Goal: Task Accomplishment & Management: Use online tool/utility

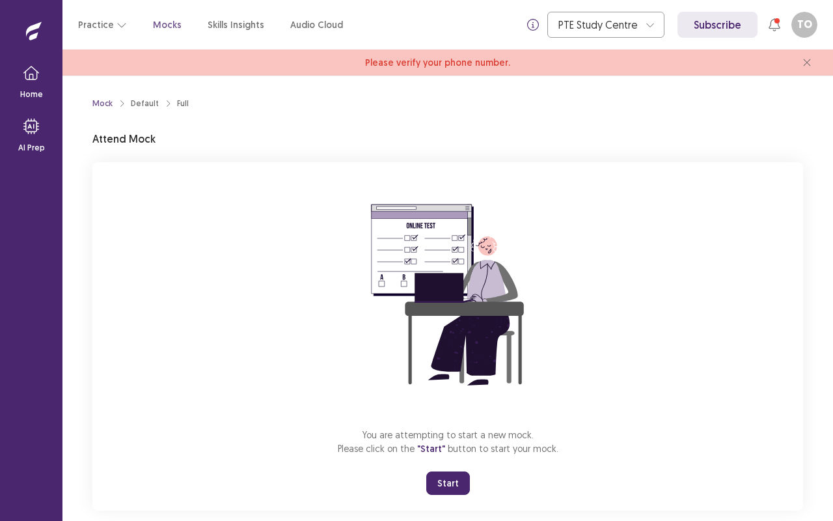
scroll to position [20, 0]
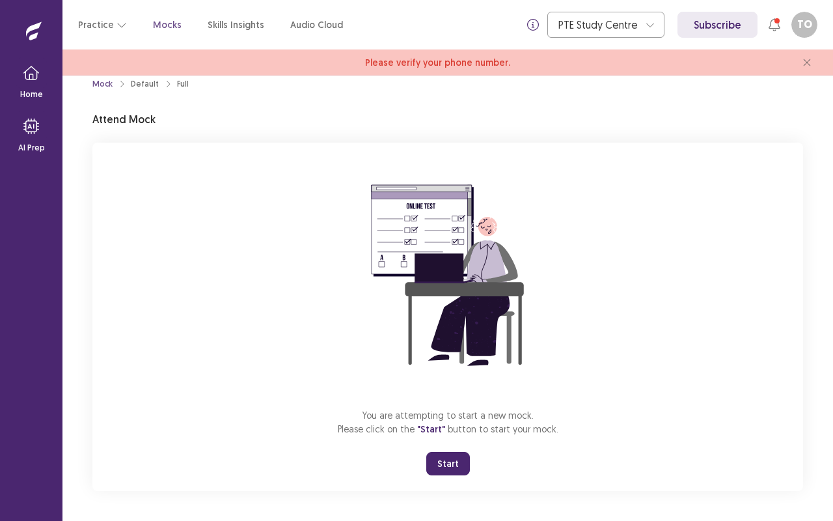
click at [449, 459] on button "Start" at bounding box center [448, 463] width 44 height 23
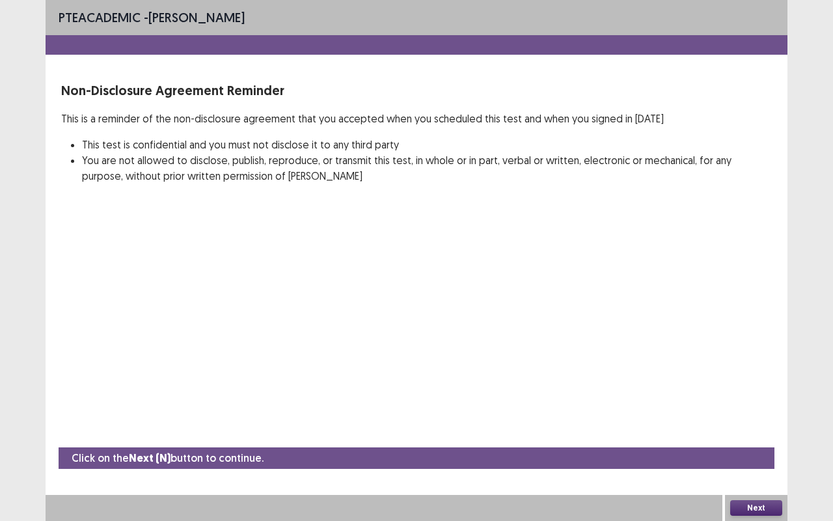
click at [757, 508] on button "Next" at bounding box center [756, 508] width 52 height 16
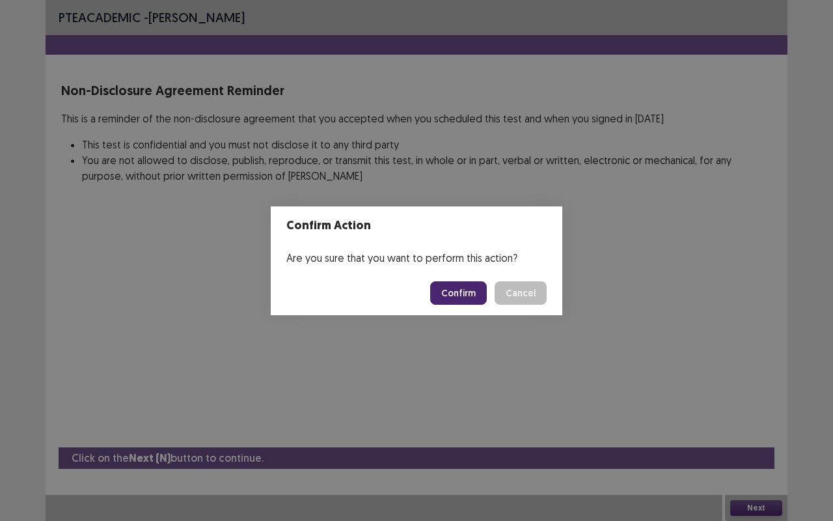
click at [457, 288] on button "Confirm" at bounding box center [458, 292] width 57 height 23
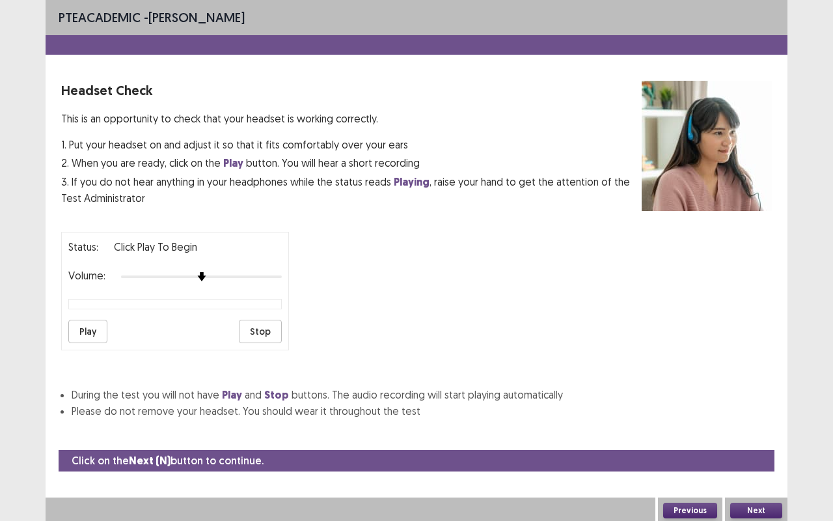
click at [748, 503] on button "Next" at bounding box center [756, 510] width 52 height 16
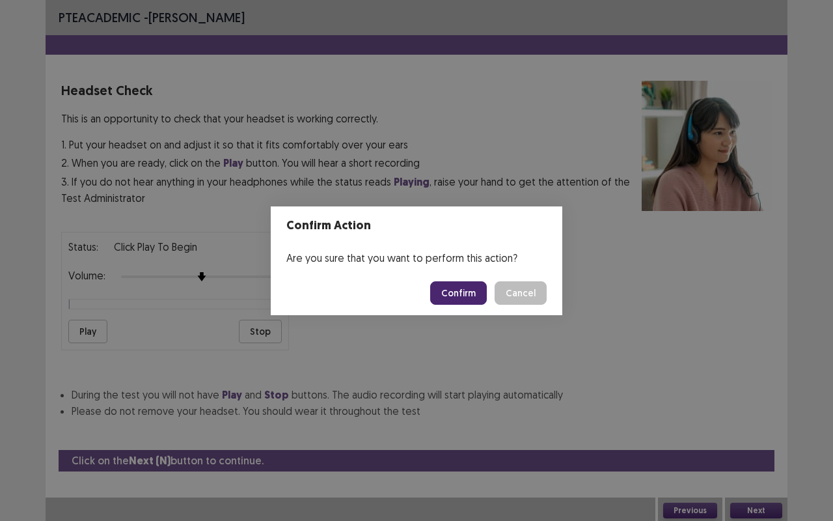
click at [454, 281] on button "Confirm" at bounding box center [458, 292] width 57 height 23
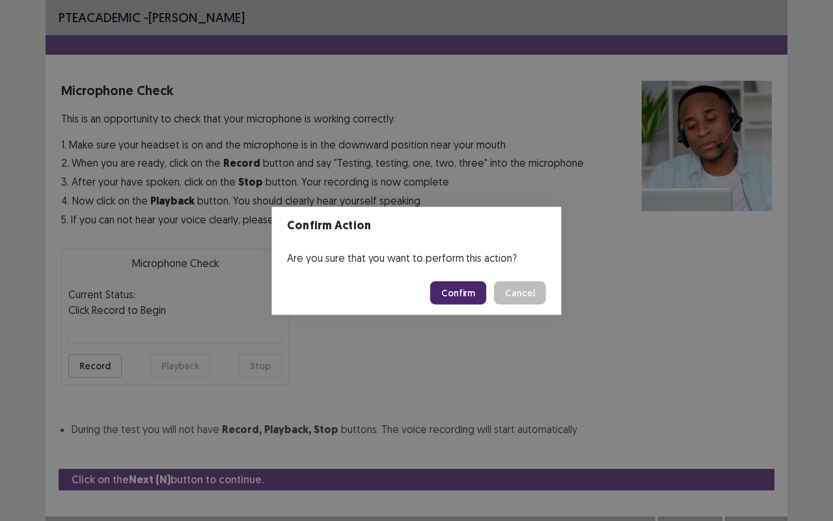
scroll to position [14, 0]
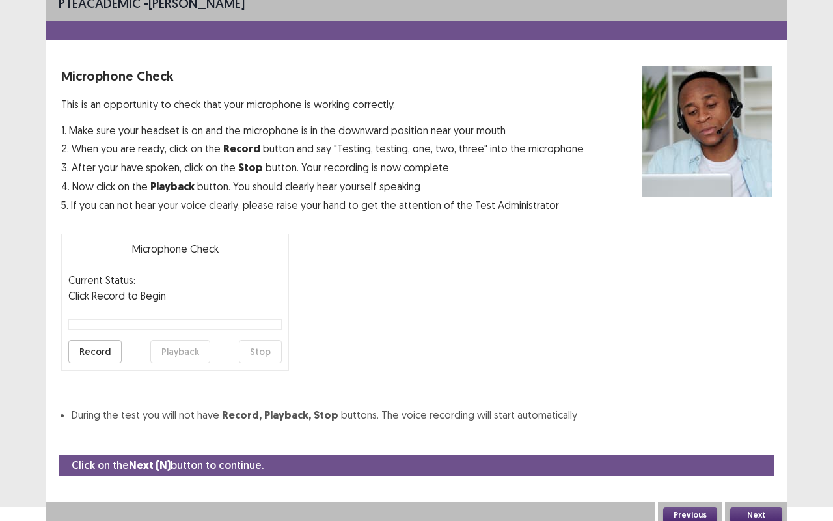
click at [748, 509] on button "Next" at bounding box center [756, 515] width 52 height 16
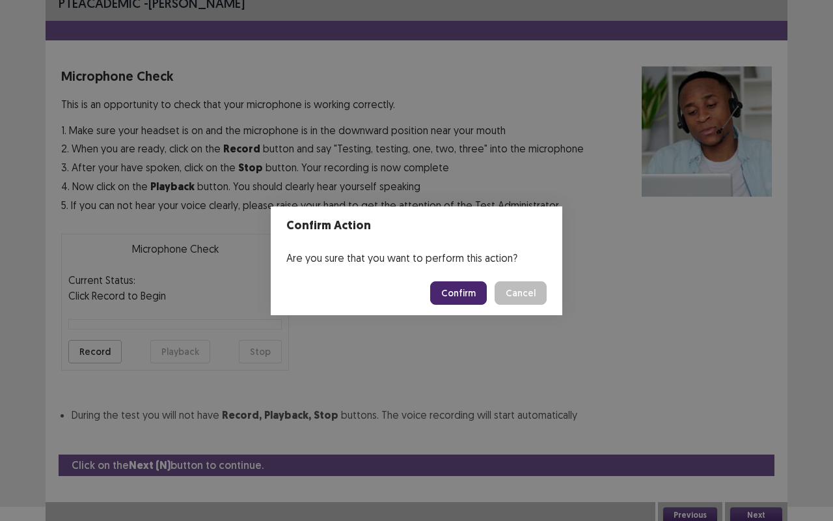
click at [449, 285] on button "Confirm" at bounding box center [458, 292] width 57 height 23
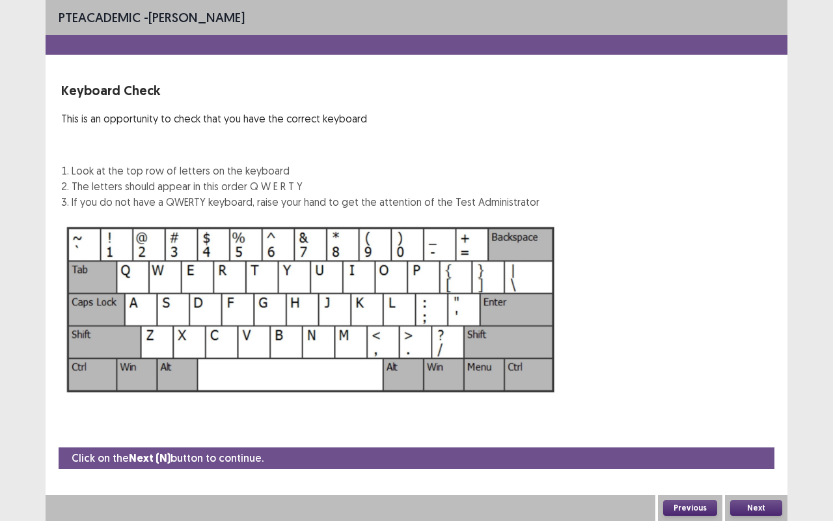
scroll to position [0, 0]
click at [756, 504] on button "Next" at bounding box center [756, 508] width 52 height 16
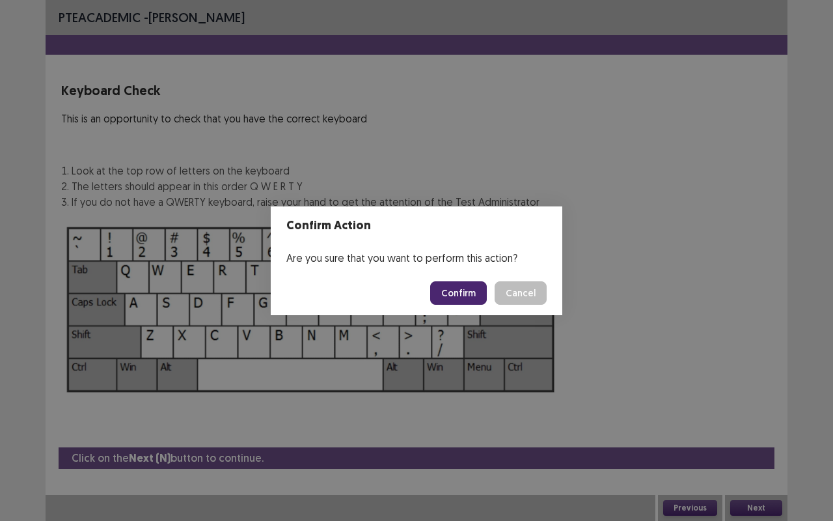
click at [455, 290] on button "Confirm" at bounding box center [458, 292] width 57 height 23
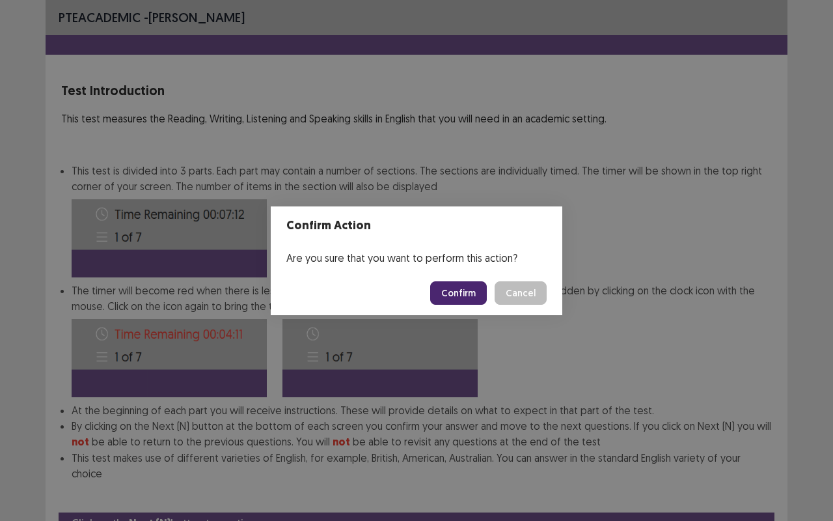
scroll to position [49, 0]
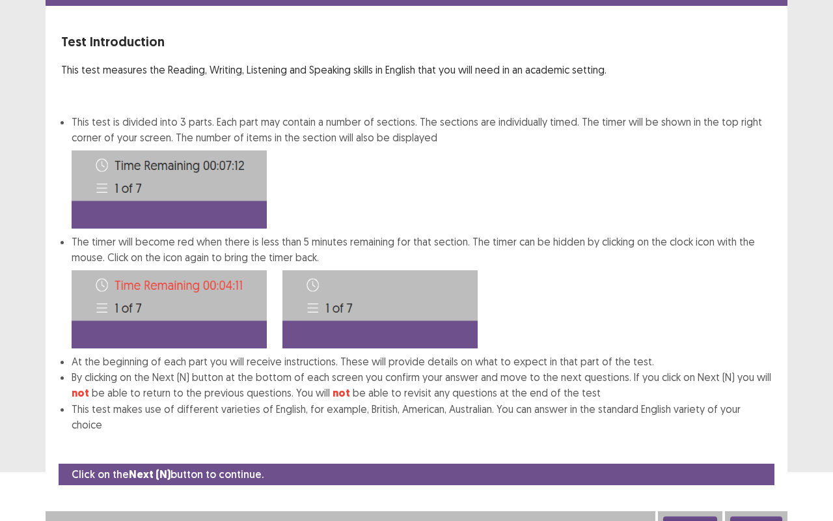
click at [760, 516] on button "Next" at bounding box center [756, 524] width 52 height 16
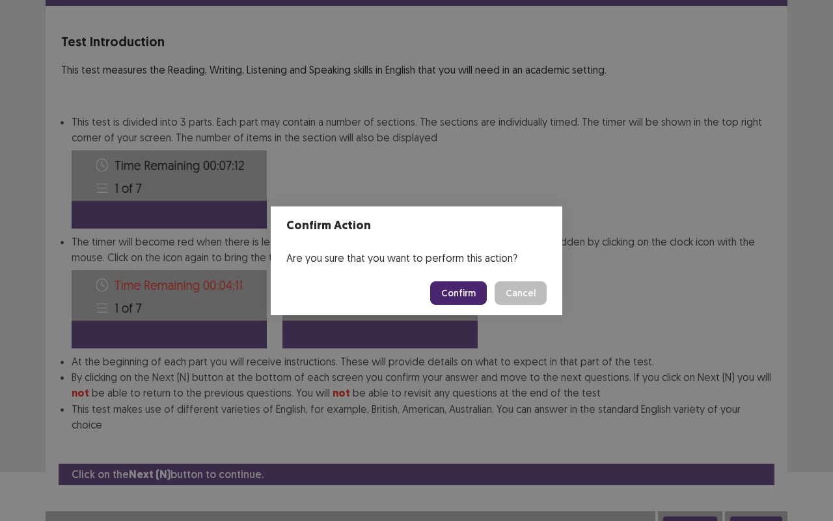
click at [452, 288] on button "Confirm" at bounding box center [458, 292] width 57 height 23
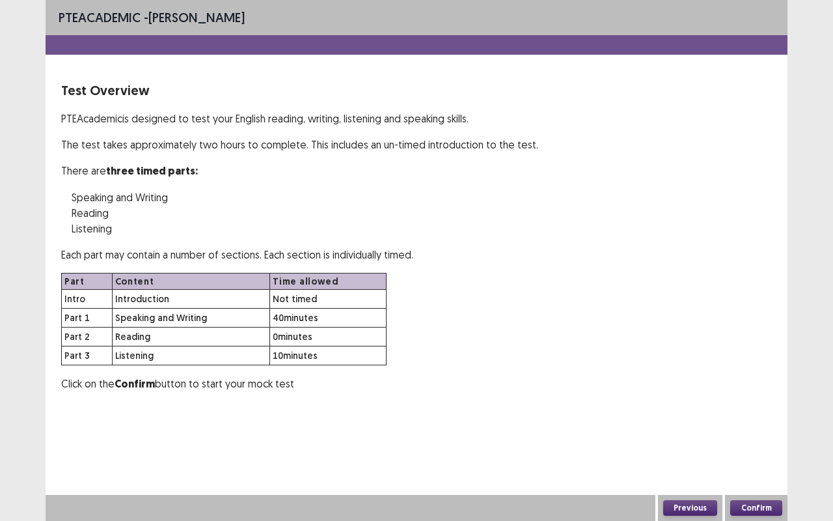
scroll to position [0, 0]
click at [755, 504] on button "Confirm" at bounding box center [756, 508] width 52 height 16
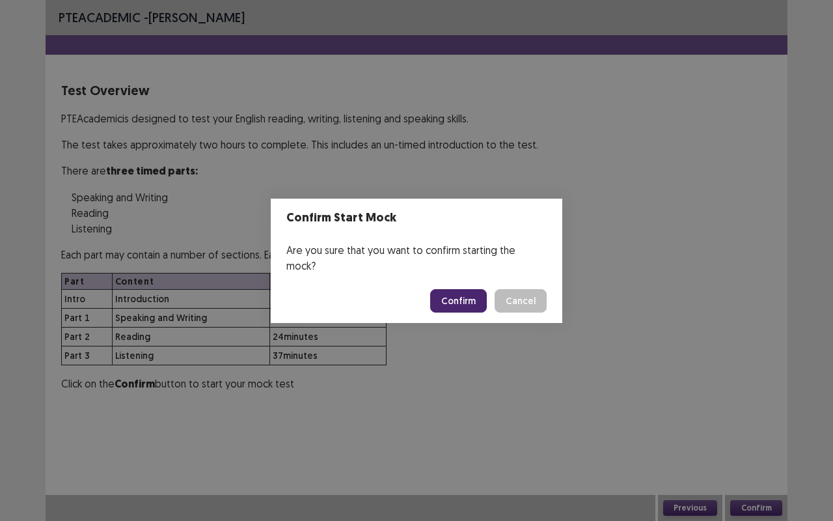
click at [452, 289] on button "Confirm" at bounding box center [458, 300] width 57 height 23
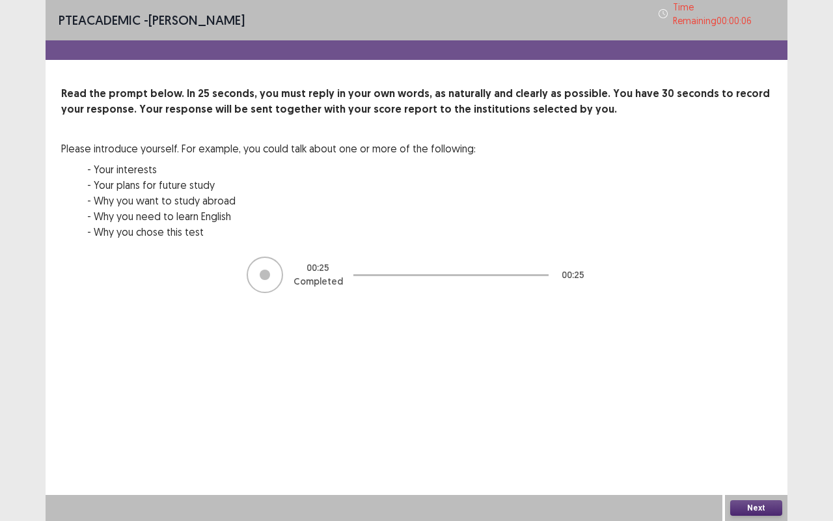
click at [736, 500] on button "Next" at bounding box center [756, 508] width 52 height 16
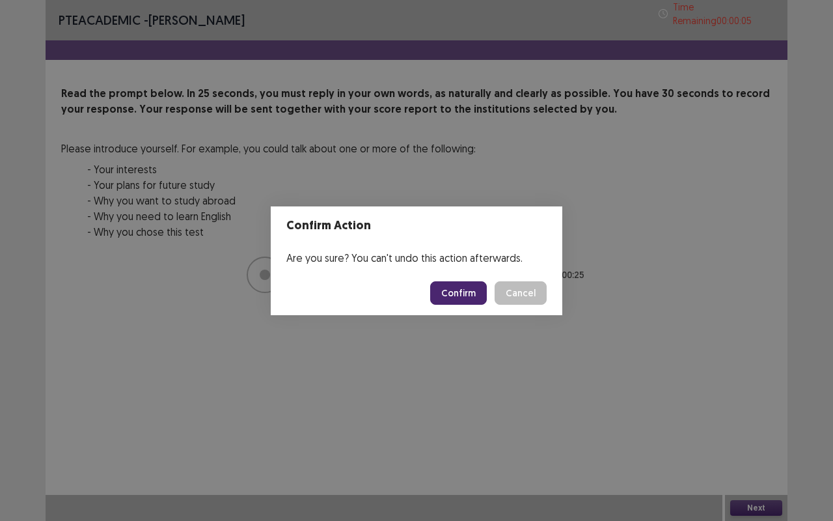
click at [458, 299] on button "Confirm" at bounding box center [458, 292] width 57 height 23
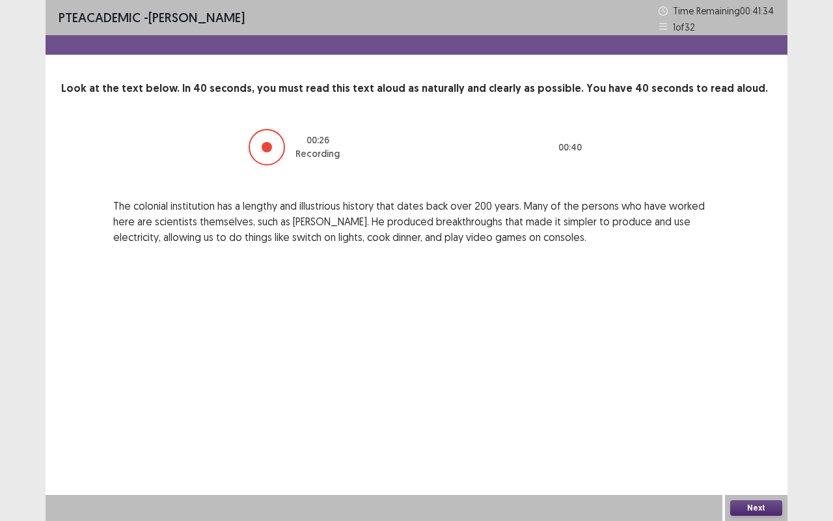
click at [754, 502] on button "Next" at bounding box center [756, 508] width 52 height 16
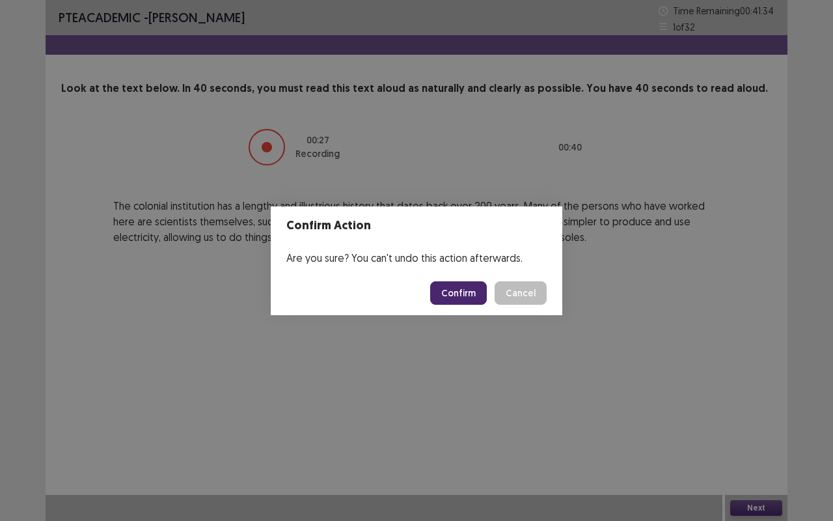
click at [470, 298] on button "Confirm" at bounding box center [458, 292] width 57 height 23
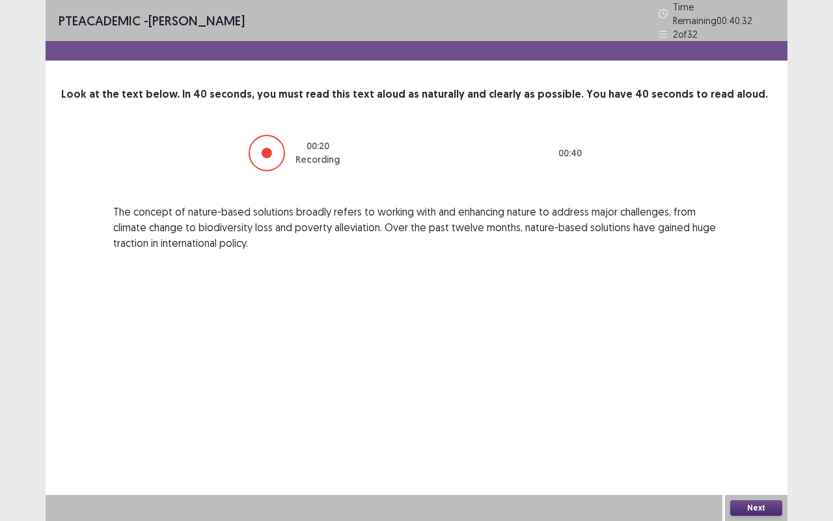
click at [760, 504] on button "Next" at bounding box center [756, 508] width 52 height 16
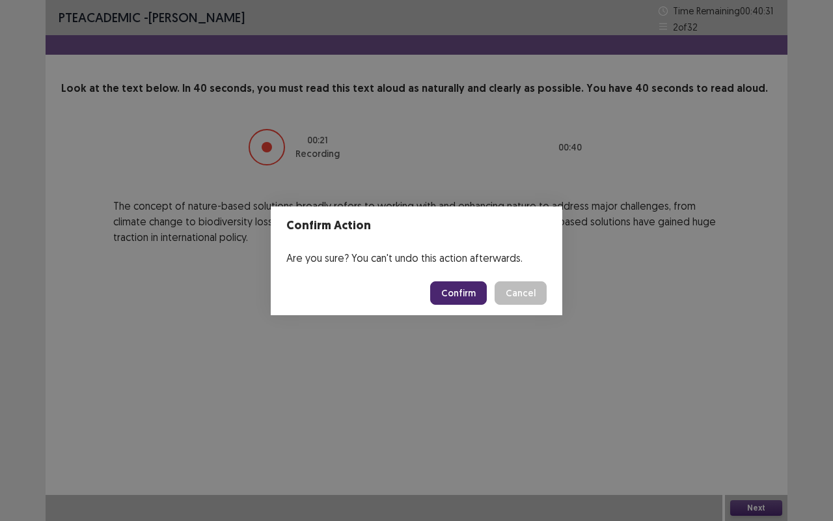
click at [465, 282] on button "Confirm" at bounding box center [458, 292] width 57 height 23
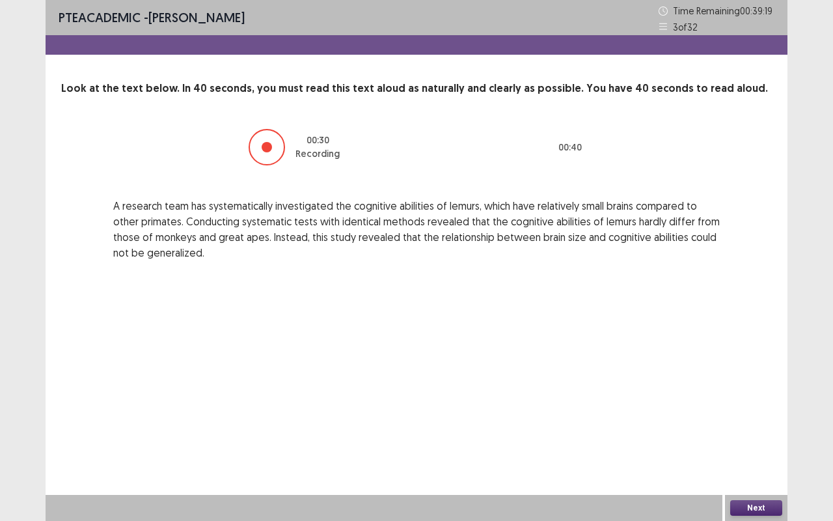
click at [754, 509] on button "Next" at bounding box center [756, 508] width 52 height 16
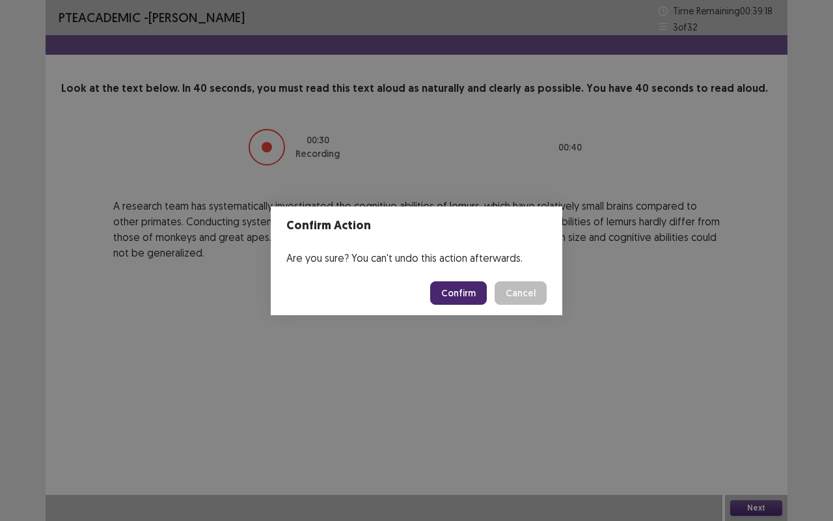
click at [465, 293] on button "Confirm" at bounding box center [458, 292] width 57 height 23
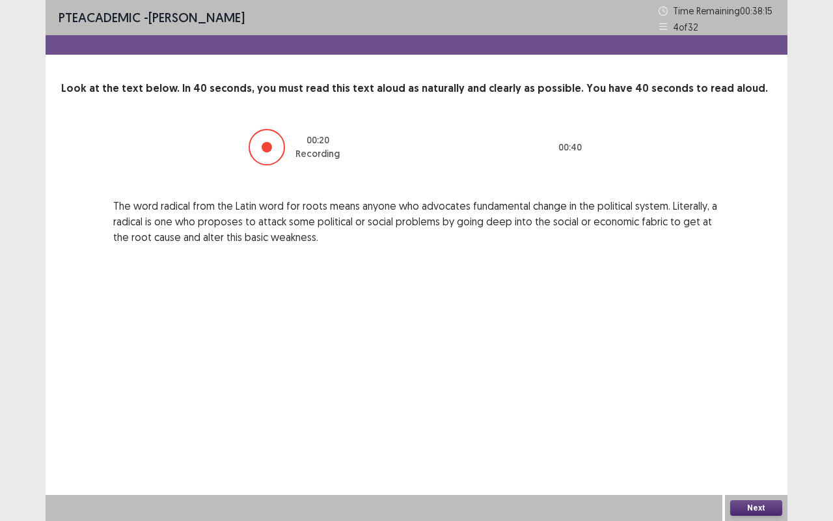
click at [760, 502] on button "Next" at bounding box center [756, 508] width 52 height 16
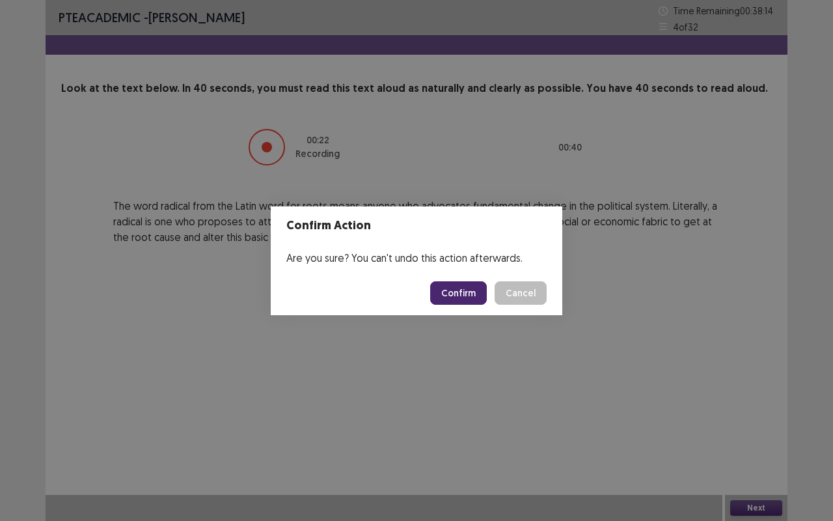
click at [451, 297] on button "Confirm" at bounding box center [458, 292] width 57 height 23
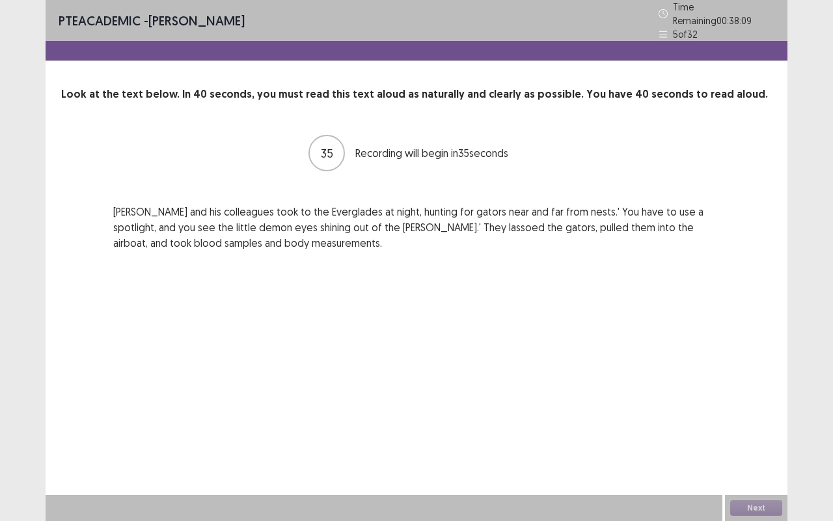
click at [489, 374] on div "PTE academic - [PERSON_NAME] Time Remaining 00 : 38 : 09 5 of 32 Look at the te…" at bounding box center [417, 260] width 742 height 521
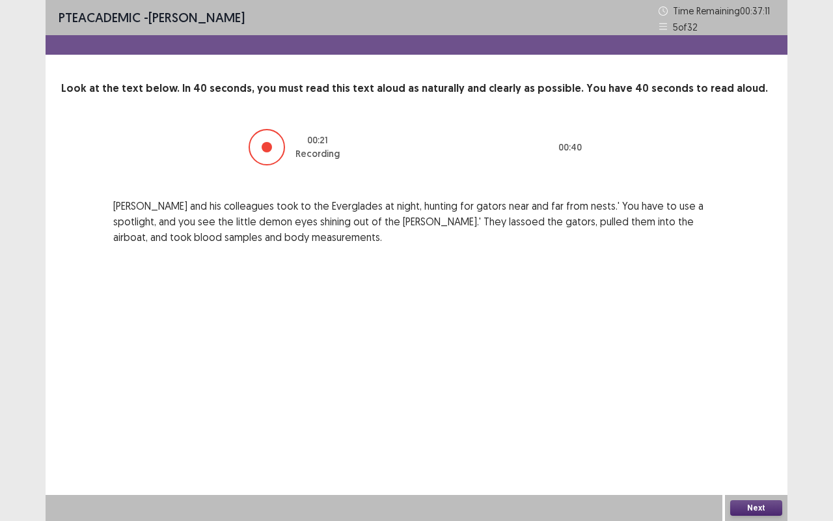
click at [769, 505] on button "Next" at bounding box center [756, 508] width 52 height 16
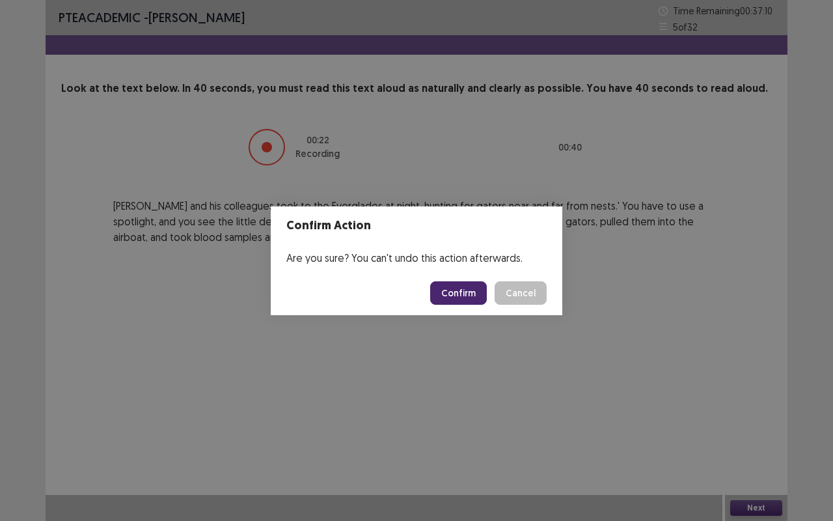
click at [461, 288] on button "Confirm" at bounding box center [458, 292] width 57 height 23
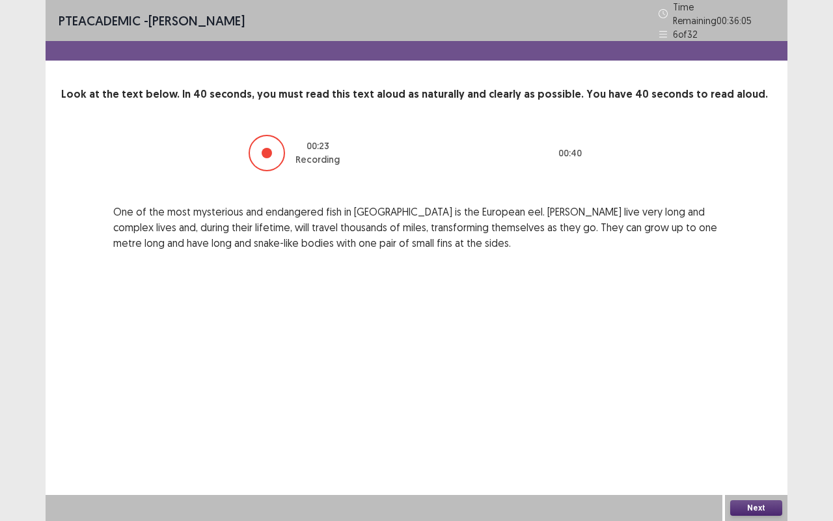
click at [750, 500] on button "Next" at bounding box center [756, 508] width 52 height 16
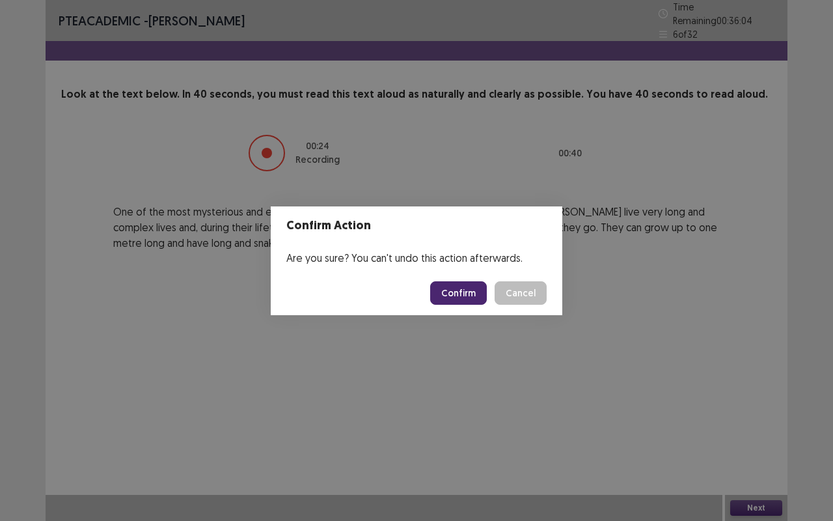
click at [470, 286] on button "Confirm" at bounding box center [458, 292] width 57 height 23
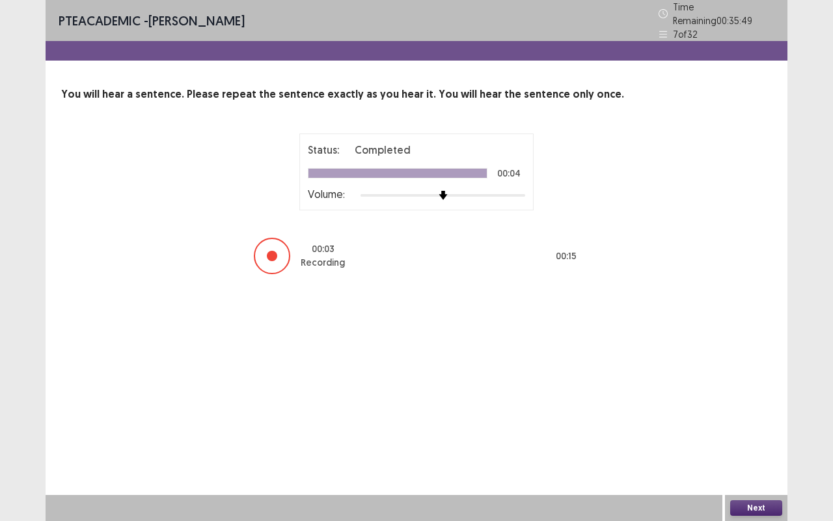
click at [744, 502] on button "Next" at bounding box center [756, 508] width 52 height 16
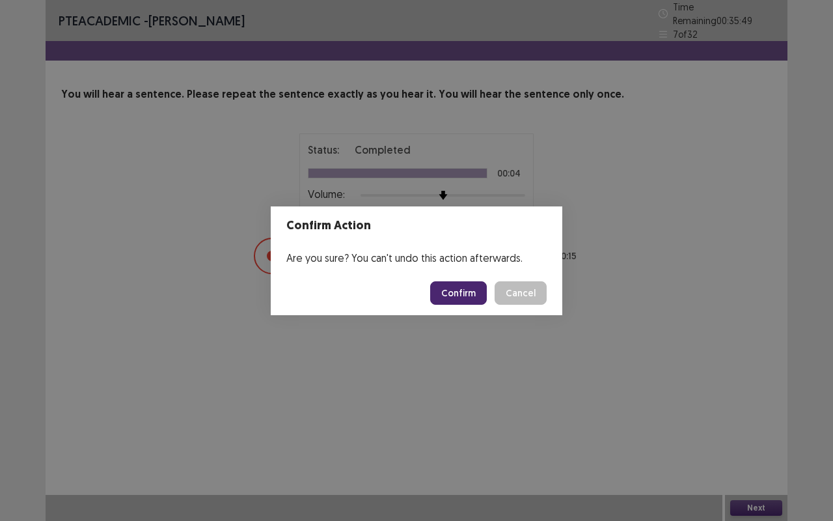
click at [457, 286] on button "Confirm" at bounding box center [458, 292] width 57 height 23
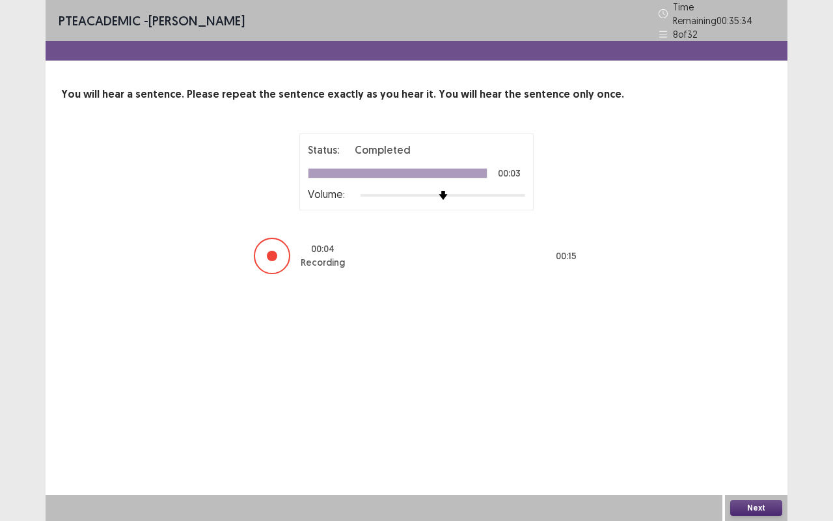
click at [767, 511] on button "Next" at bounding box center [756, 508] width 52 height 16
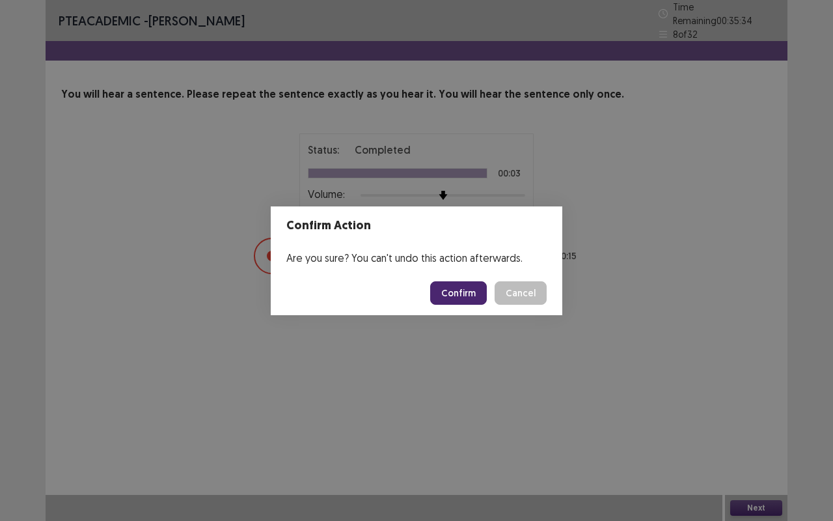
click at [471, 292] on button "Confirm" at bounding box center [458, 292] width 57 height 23
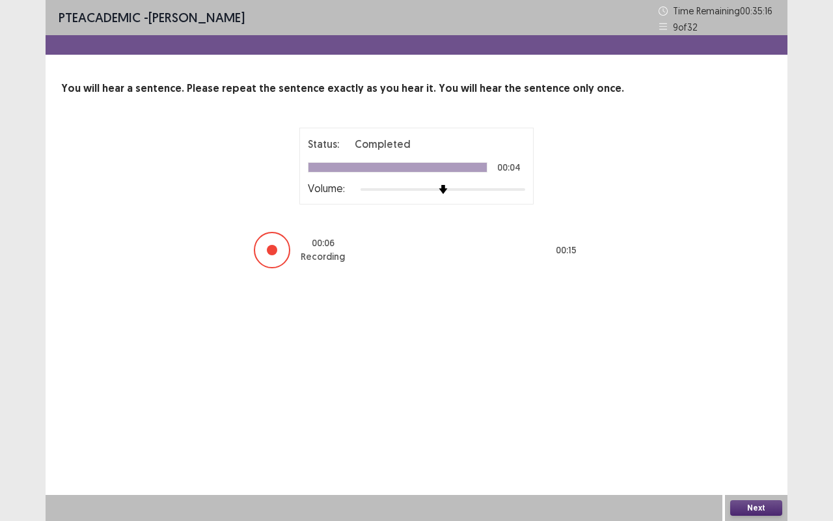
click at [755, 513] on button "Next" at bounding box center [756, 508] width 52 height 16
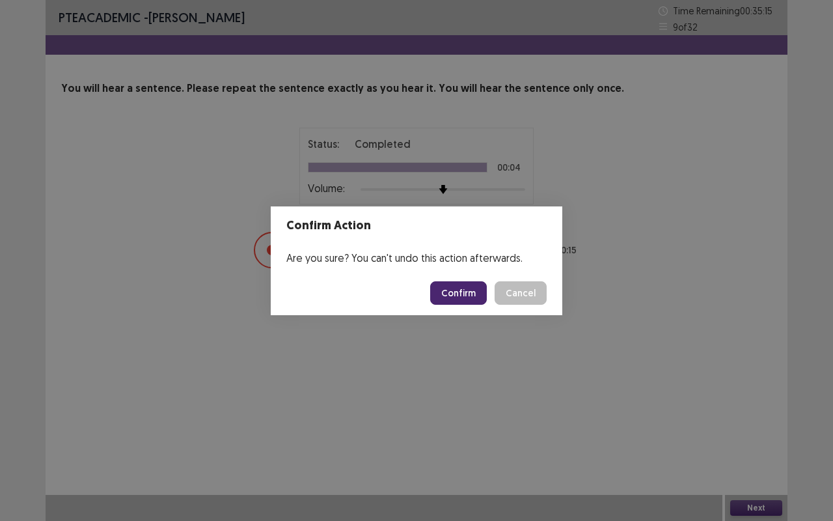
click at [457, 292] on button "Confirm" at bounding box center [458, 292] width 57 height 23
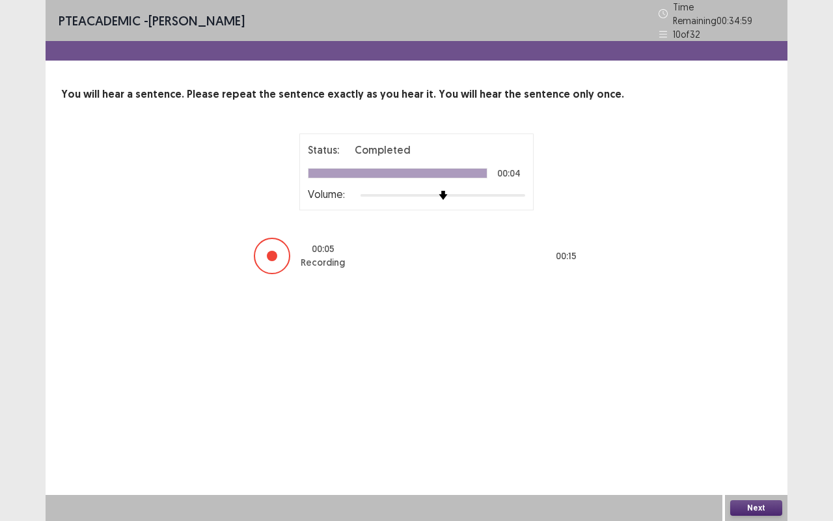
click at [751, 506] on button "Next" at bounding box center [756, 508] width 52 height 16
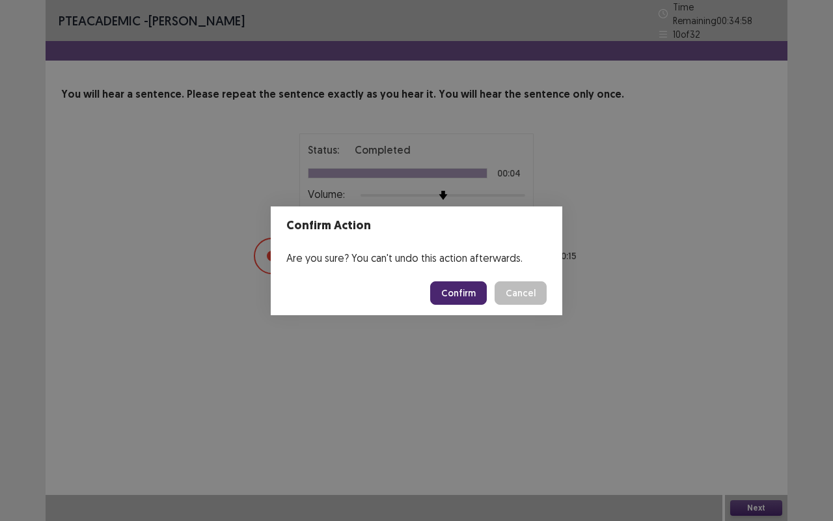
click at [465, 268] on div "Are you sure? You can't undo this action afterwards." at bounding box center [417, 258] width 292 height 26
click at [465, 293] on button "Confirm" at bounding box center [458, 292] width 57 height 23
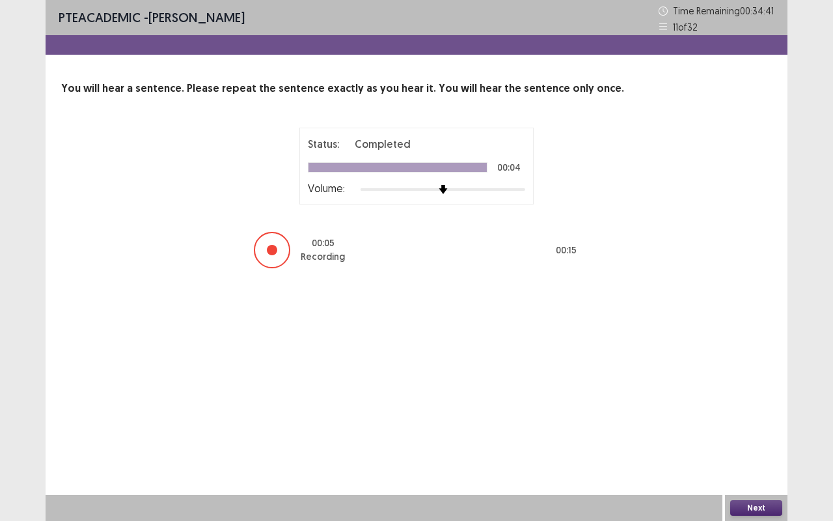
click at [757, 513] on button "Next" at bounding box center [756, 508] width 52 height 16
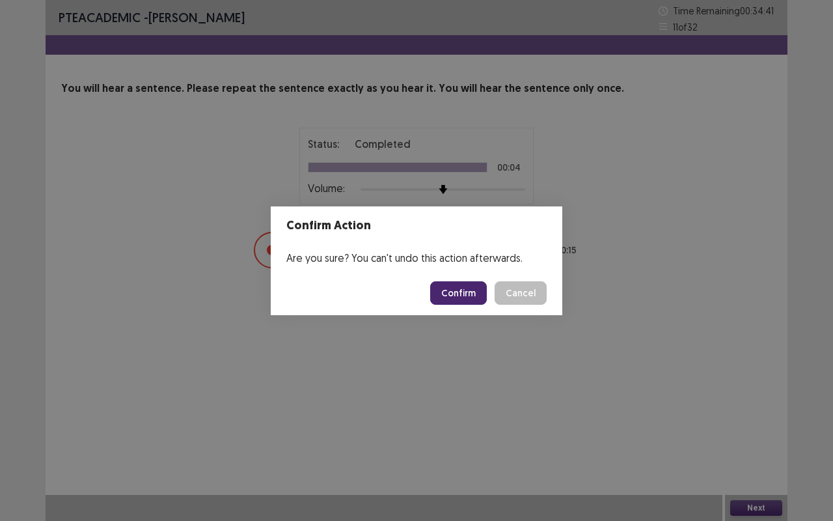
click at [446, 283] on button "Confirm" at bounding box center [458, 292] width 57 height 23
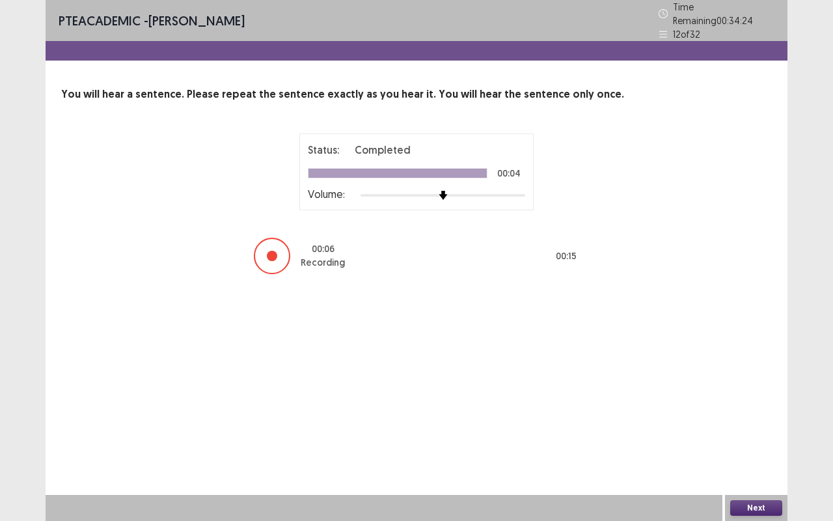
click at [754, 501] on button "Next" at bounding box center [756, 508] width 52 height 16
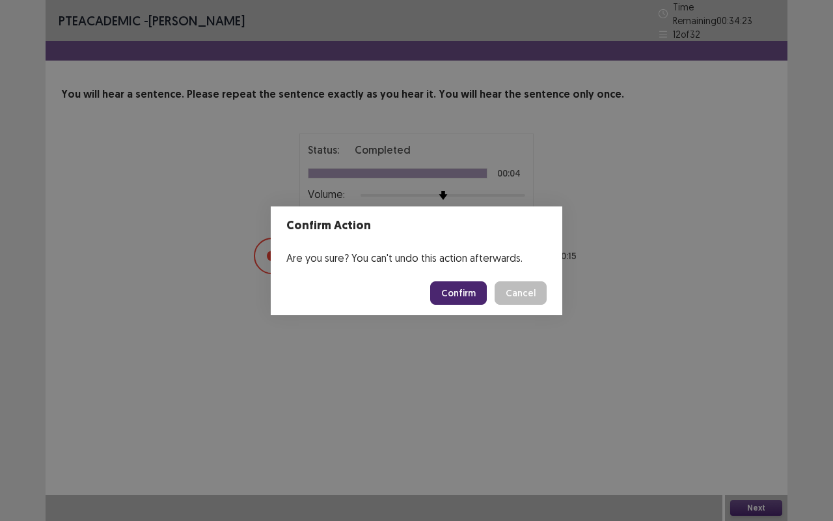
click at [459, 286] on button "Confirm" at bounding box center [458, 292] width 57 height 23
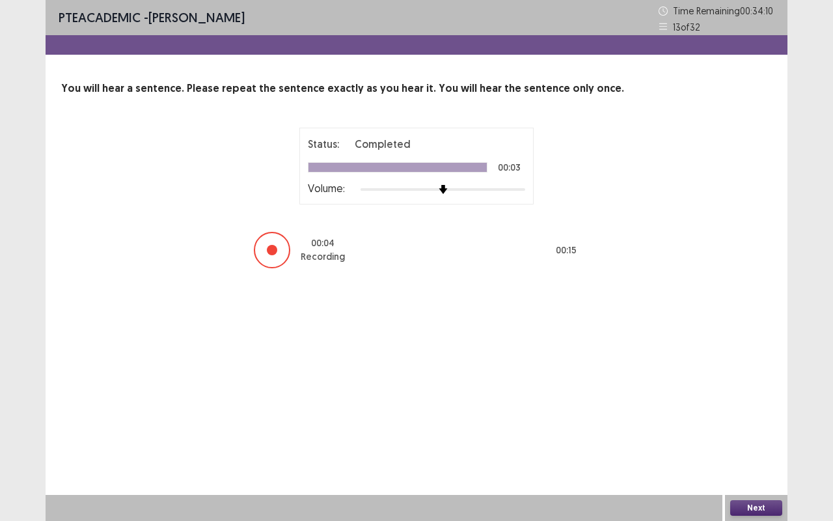
click at [755, 511] on button "Next" at bounding box center [756, 508] width 52 height 16
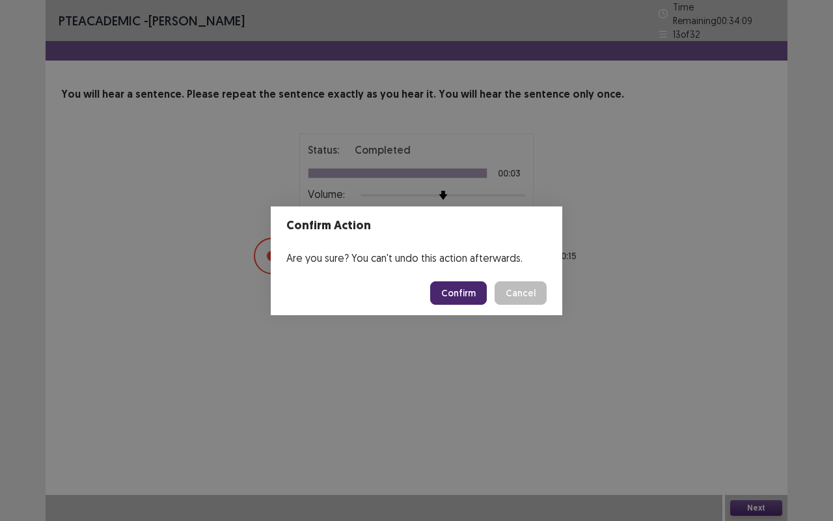
click at [470, 293] on button "Confirm" at bounding box center [458, 292] width 57 height 23
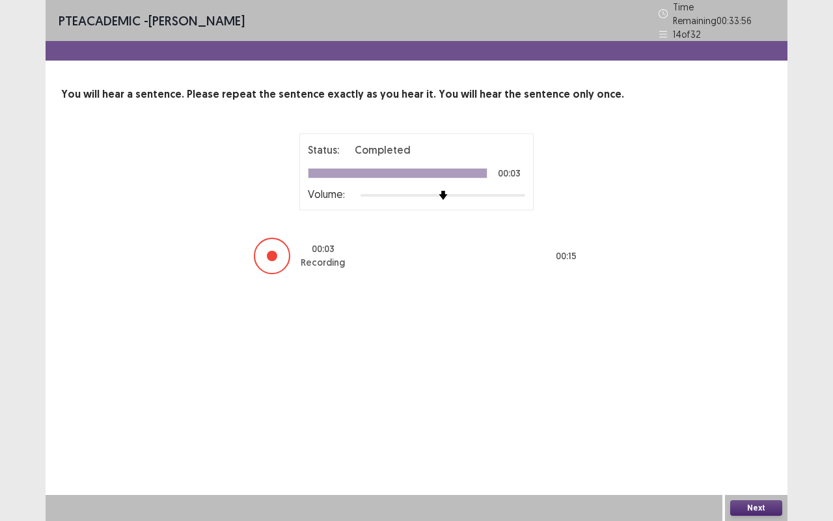
click at [743, 507] on button "Next" at bounding box center [756, 508] width 52 height 16
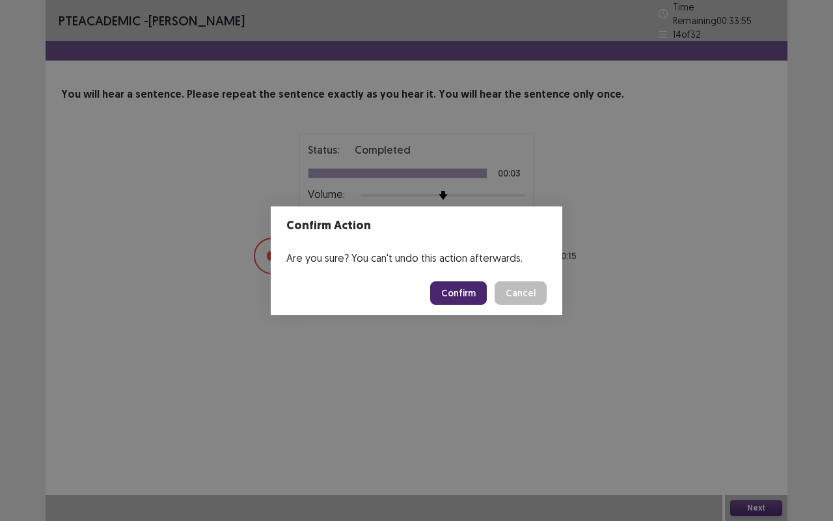
click at [454, 297] on button "Confirm" at bounding box center [458, 292] width 57 height 23
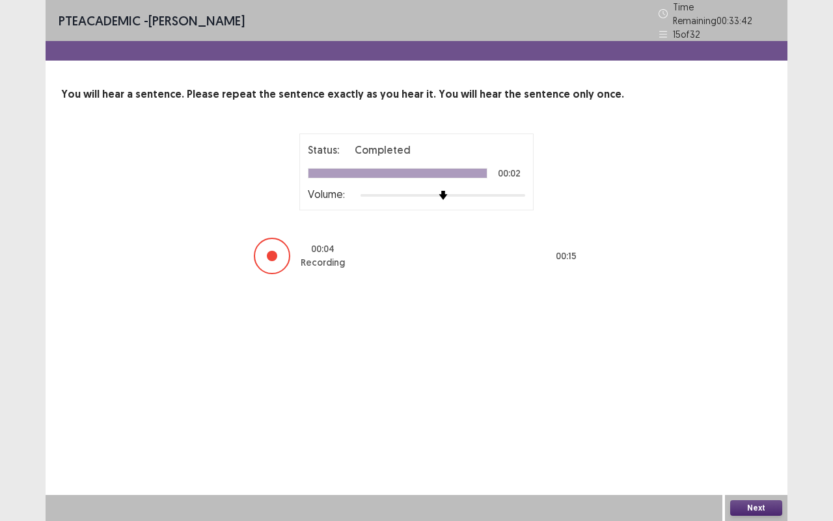
click at [761, 505] on button "Next" at bounding box center [756, 508] width 52 height 16
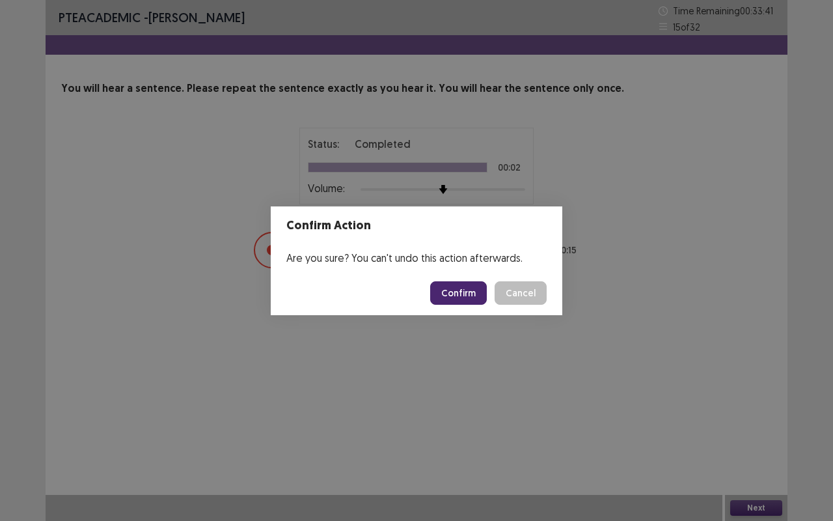
click at [472, 282] on button "Confirm" at bounding box center [458, 292] width 57 height 23
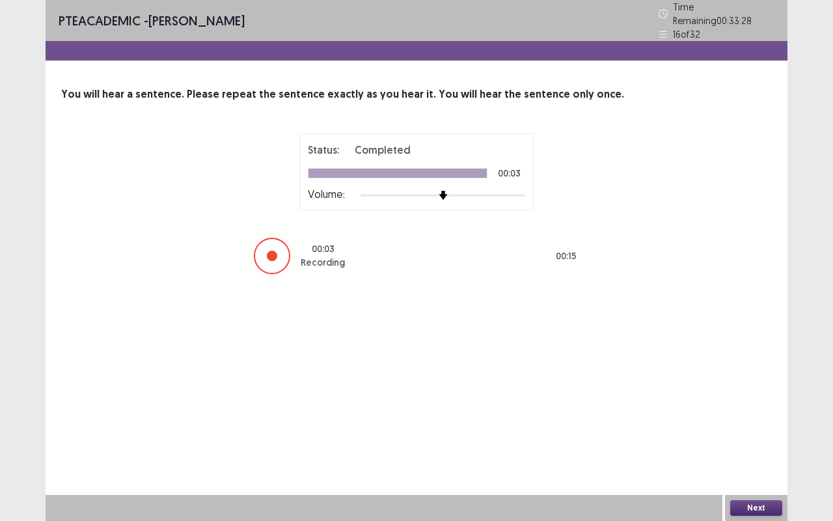
click at [741, 502] on button "Next" at bounding box center [756, 508] width 52 height 16
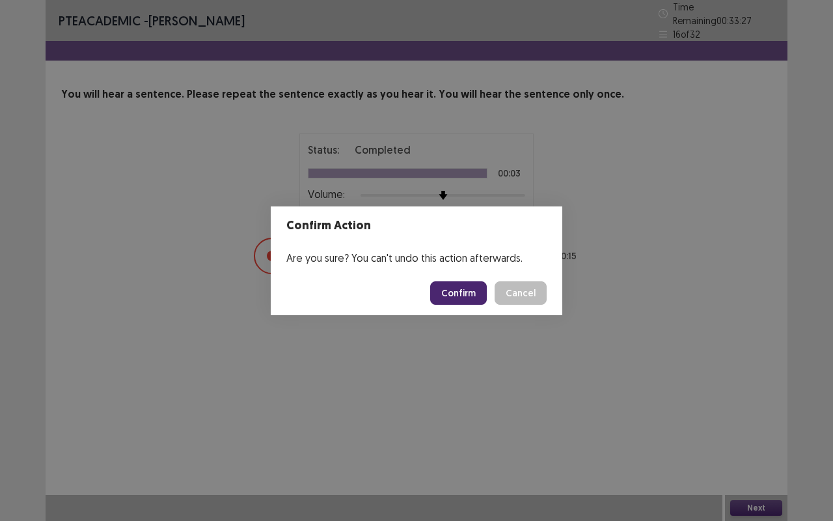
click at [444, 290] on button "Confirm" at bounding box center [458, 292] width 57 height 23
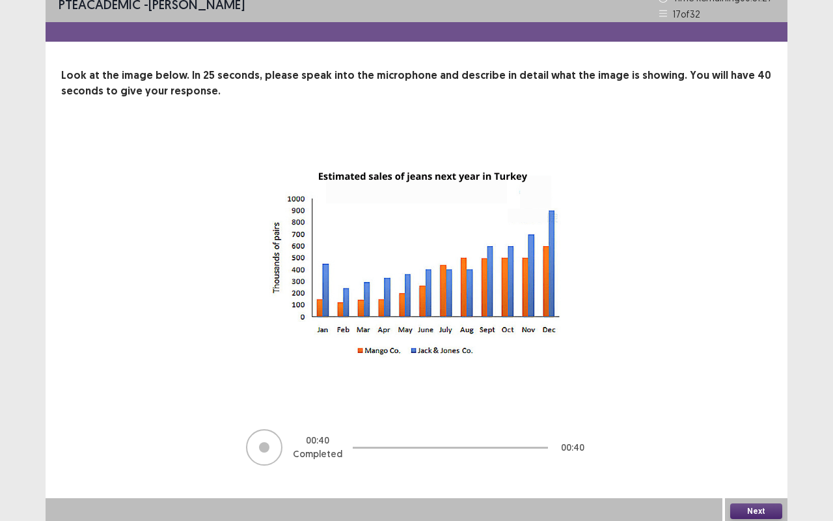
scroll to position [16, 0]
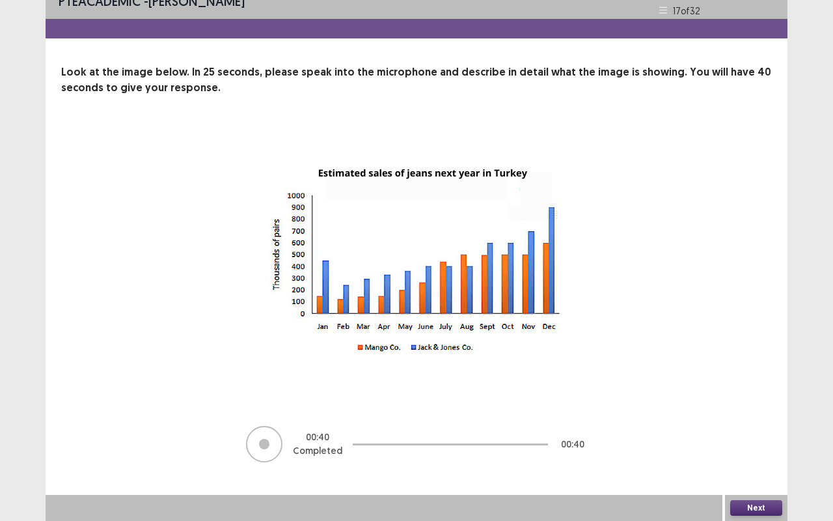
click at [750, 506] on button "Next" at bounding box center [756, 508] width 52 height 16
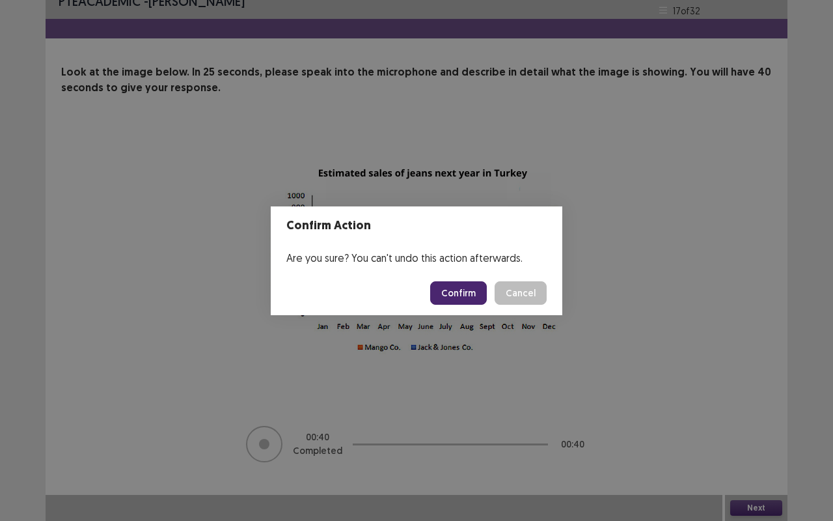
click at [469, 292] on button "Confirm" at bounding box center [458, 292] width 57 height 23
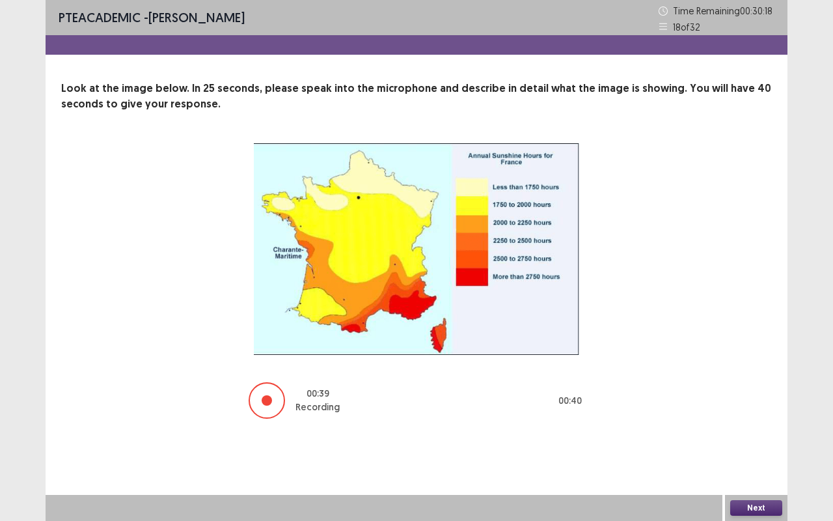
click at [759, 510] on button "Next" at bounding box center [756, 508] width 52 height 16
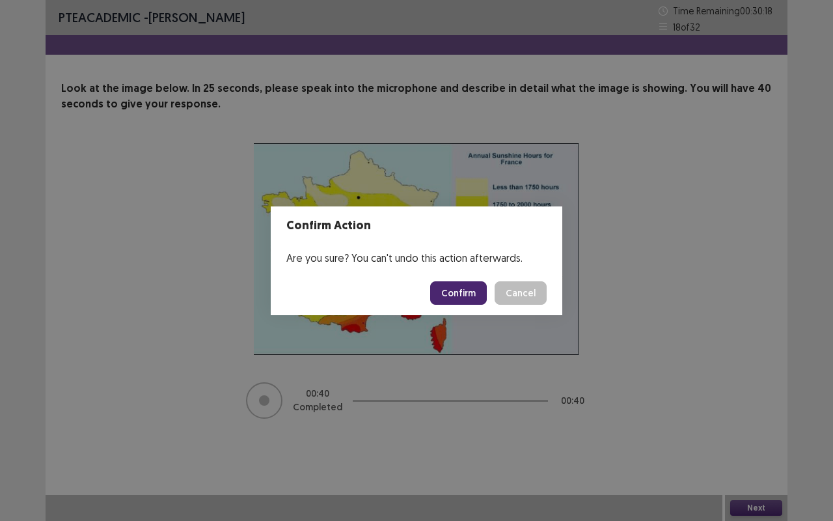
click at [467, 297] on button "Confirm" at bounding box center [458, 292] width 57 height 23
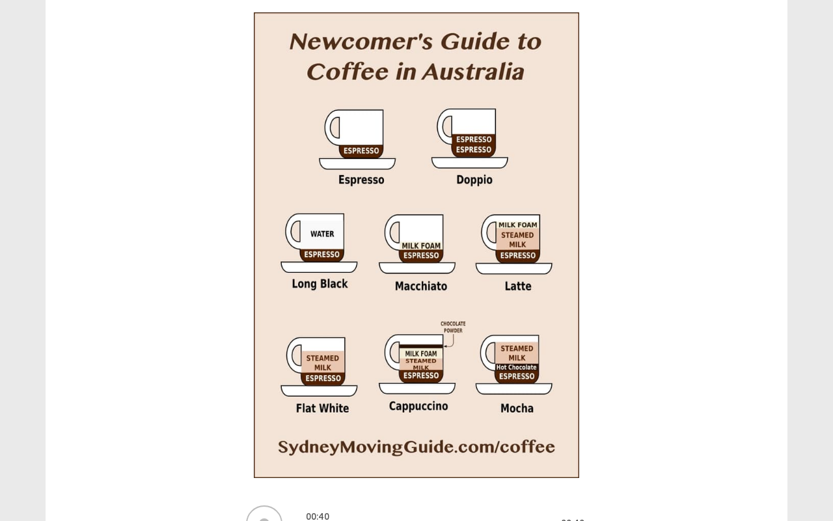
scroll to position [210, 0]
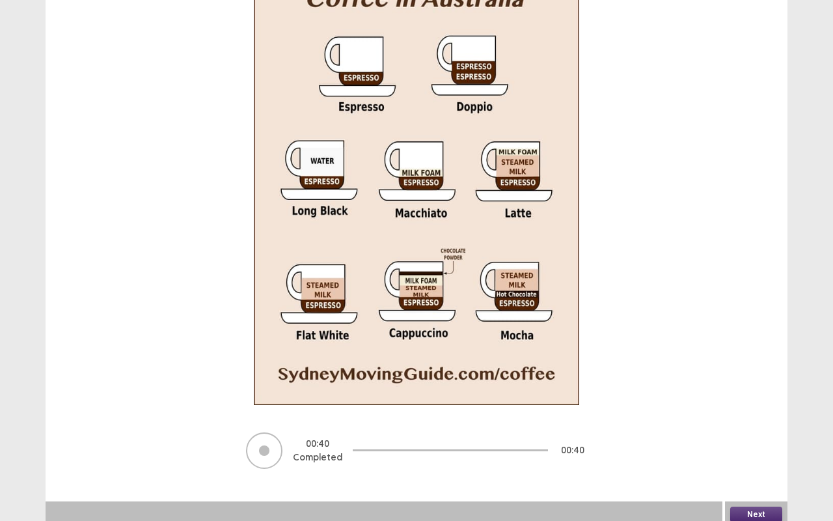
click at [741, 512] on button "Next" at bounding box center [756, 514] width 52 height 16
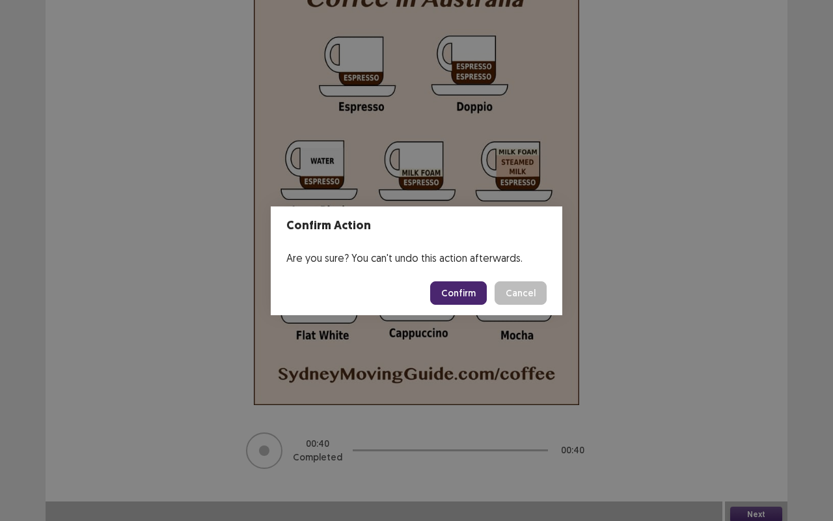
click at [468, 299] on button "Confirm" at bounding box center [458, 292] width 57 height 23
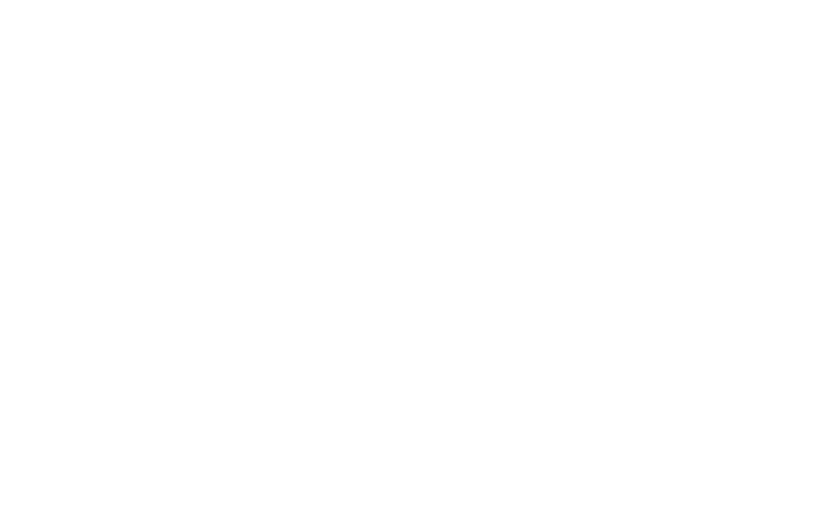
scroll to position [0, 0]
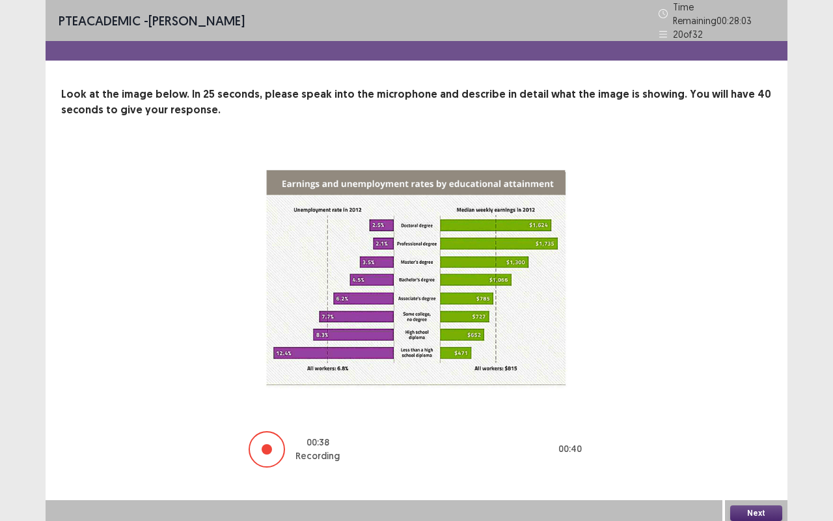
click at [762, 512] on button "Next" at bounding box center [756, 513] width 52 height 16
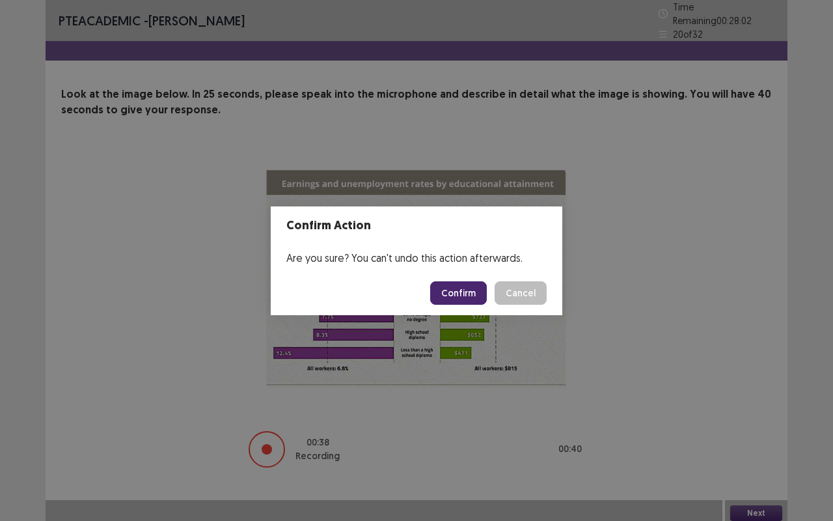
click at [458, 289] on button "Confirm" at bounding box center [458, 292] width 57 height 23
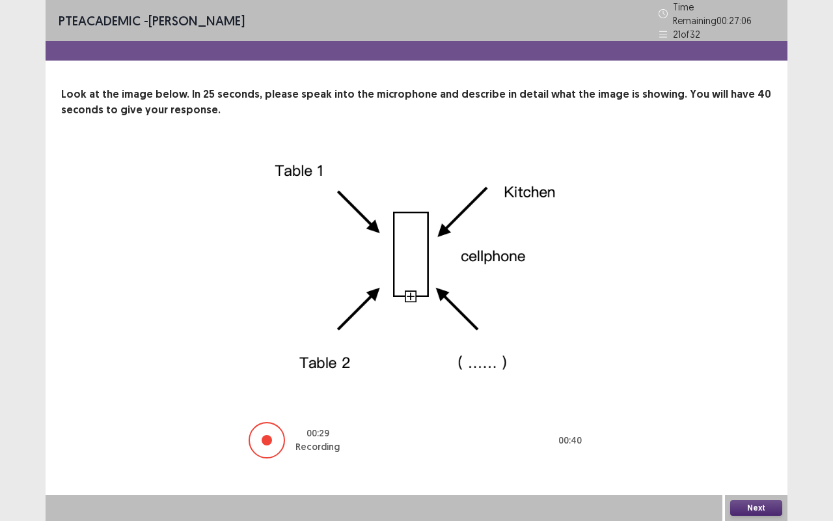
click at [750, 502] on button "Next" at bounding box center [756, 508] width 52 height 16
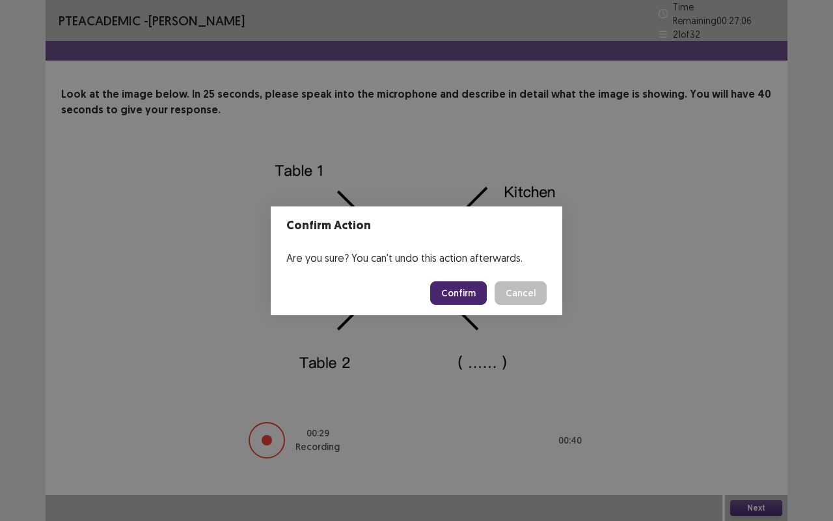
click at [471, 293] on button "Confirm" at bounding box center [458, 292] width 57 height 23
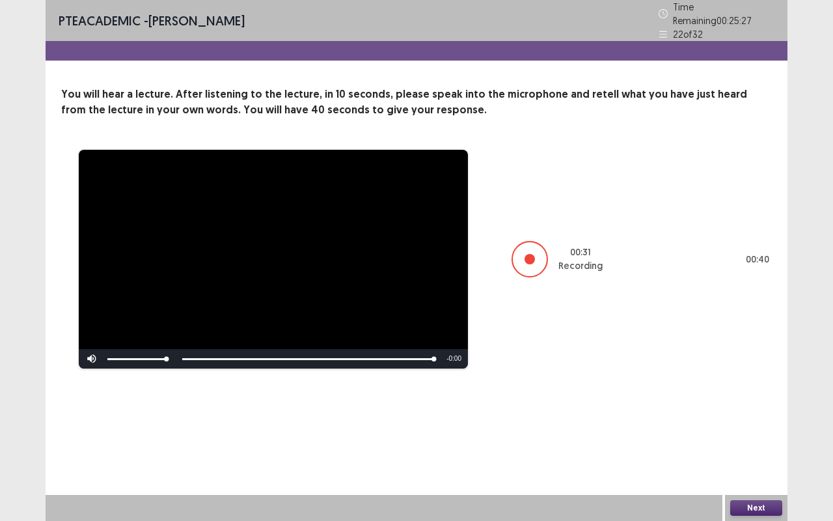
click at [750, 502] on button "Next" at bounding box center [756, 508] width 52 height 16
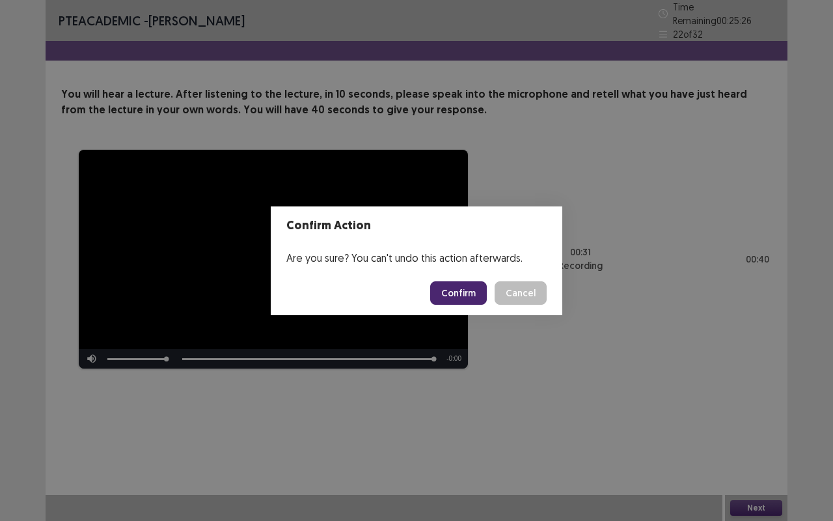
click at [452, 289] on button "Confirm" at bounding box center [458, 292] width 57 height 23
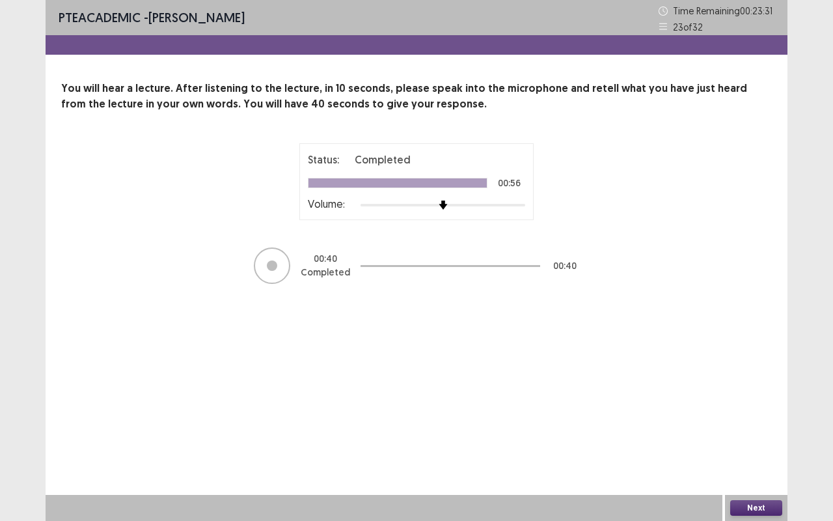
click at [747, 506] on button "Next" at bounding box center [756, 508] width 52 height 16
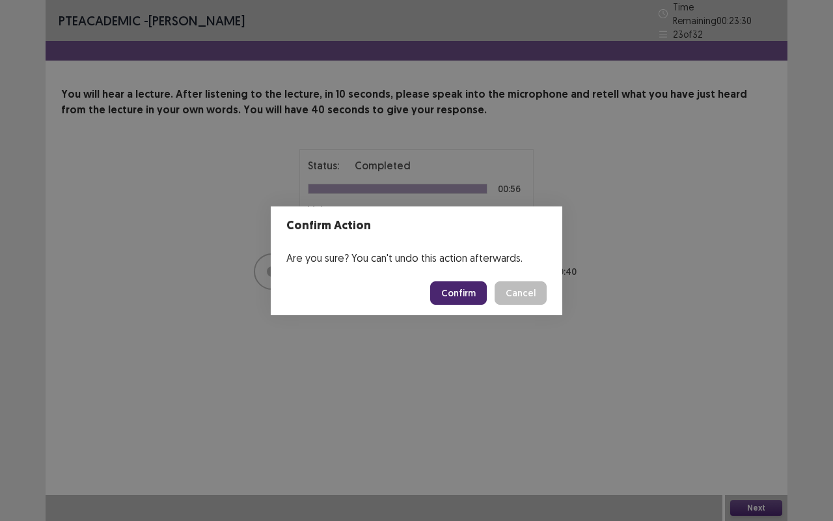
click at [468, 285] on button "Confirm" at bounding box center [458, 292] width 57 height 23
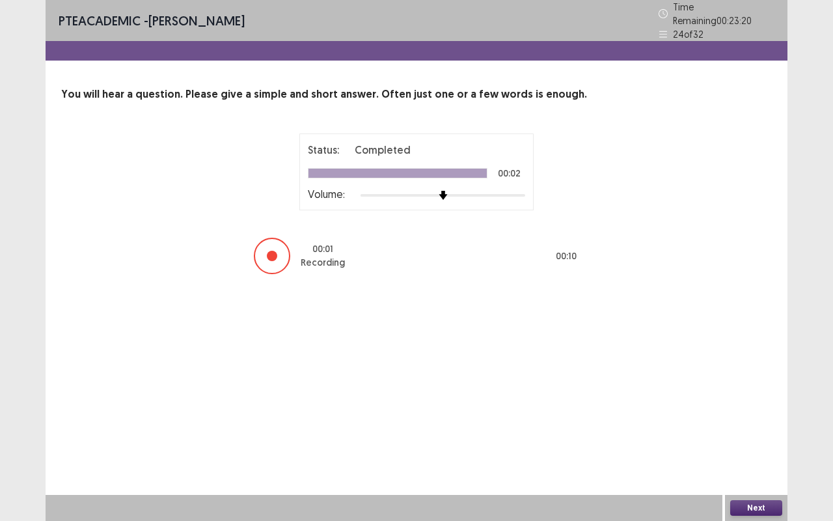
click at [764, 504] on button "Next" at bounding box center [756, 508] width 52 height 16
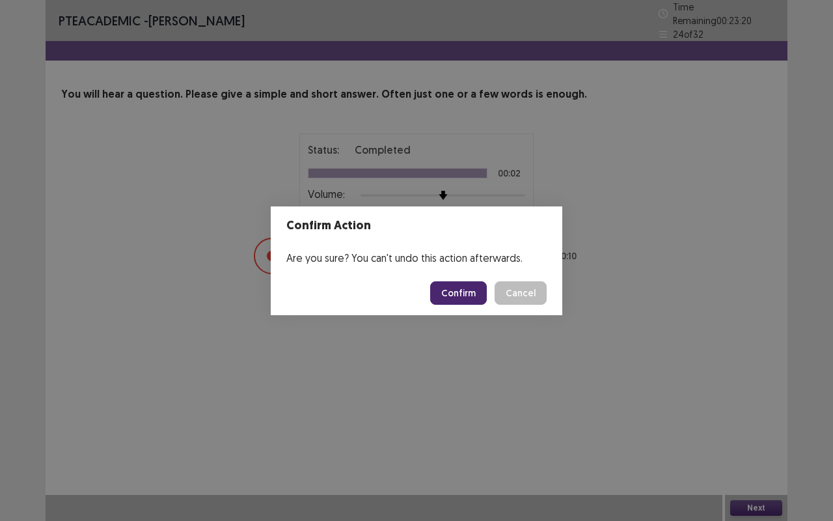
click at [454, 290] on button "Confirm" at bounding box center [458, 292] width 57 height 23
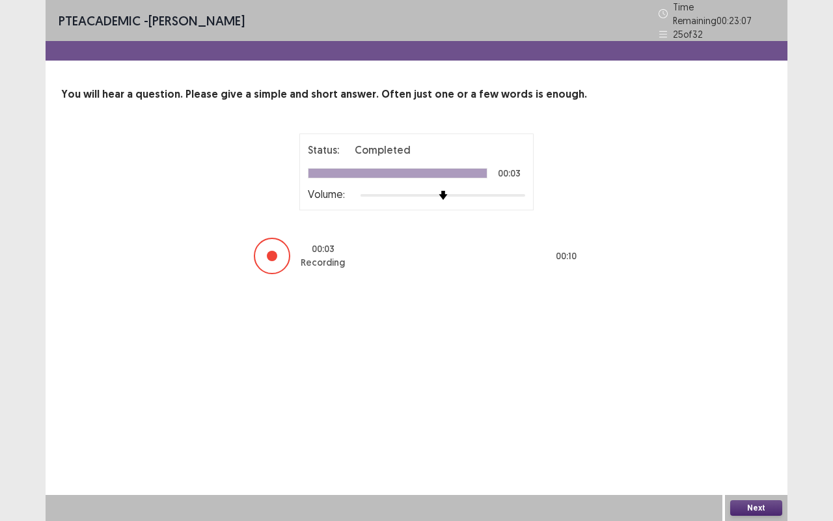
click at [746, 512] on button "Next" at bounding box center [756, 508] width 52 height 16
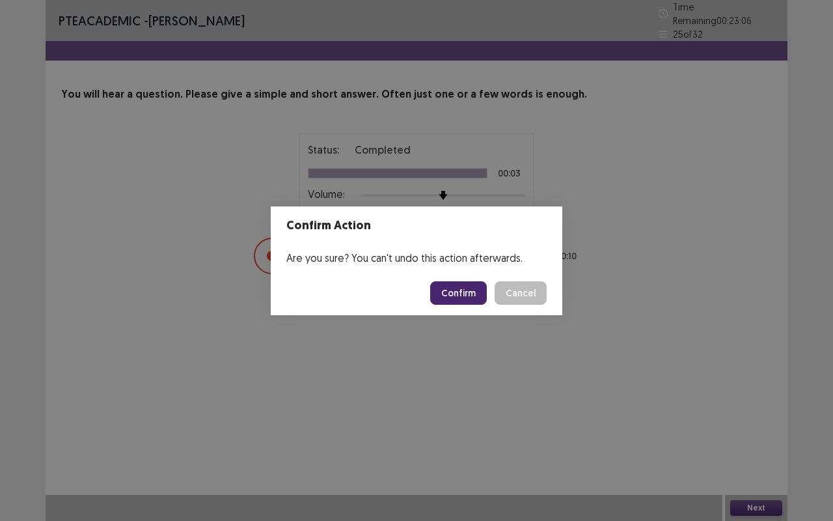
click at [471, 286] on button "Confirm" at bounding box center [458, 292] width 57 height 23
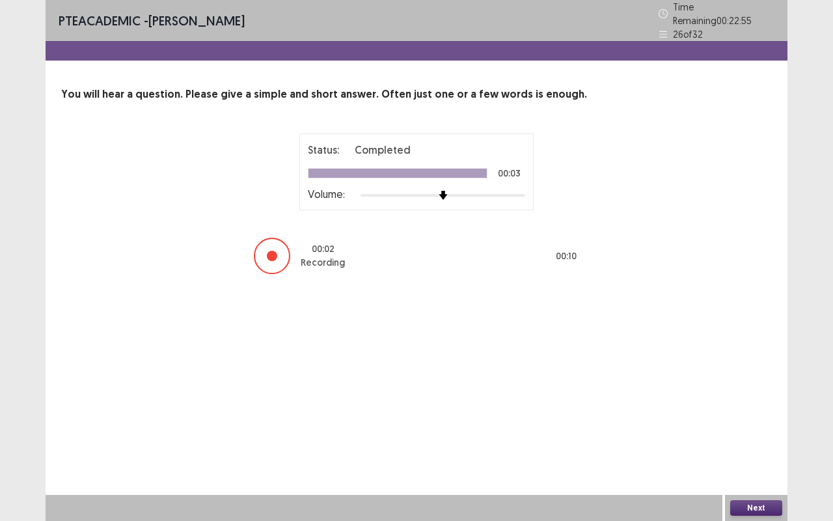
click at [747, 513] on button "Next" at bounding box center [756, 508] width 52 height 16
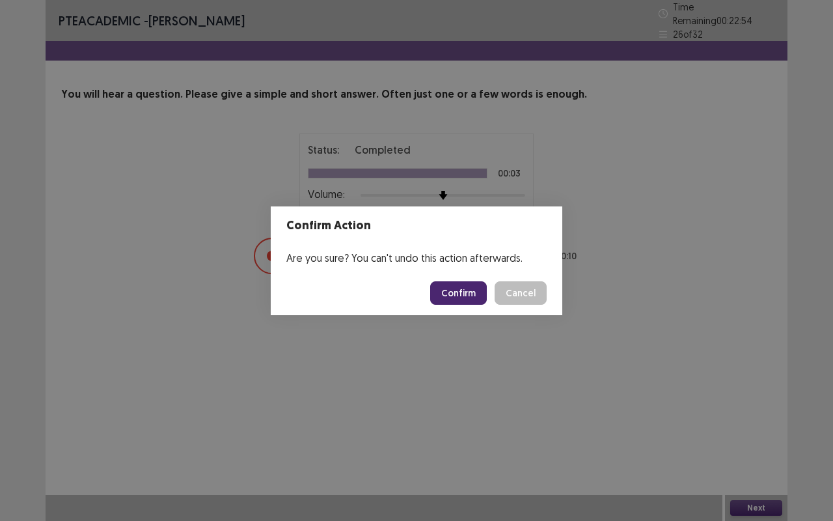
click at [457, 302] on button "Confirm" at bounding box center [458, 292] width 57 height 23
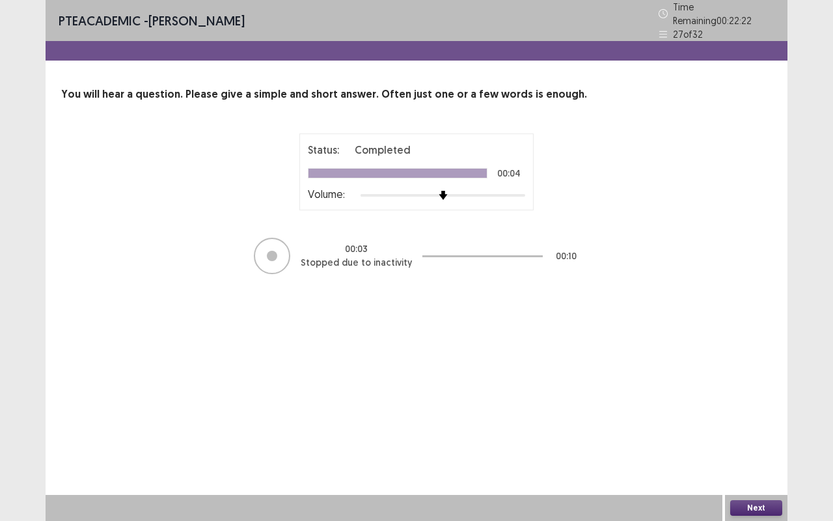
click at [752, 500] on button "Next" at bounding box center [756, 508] width 52 height 16
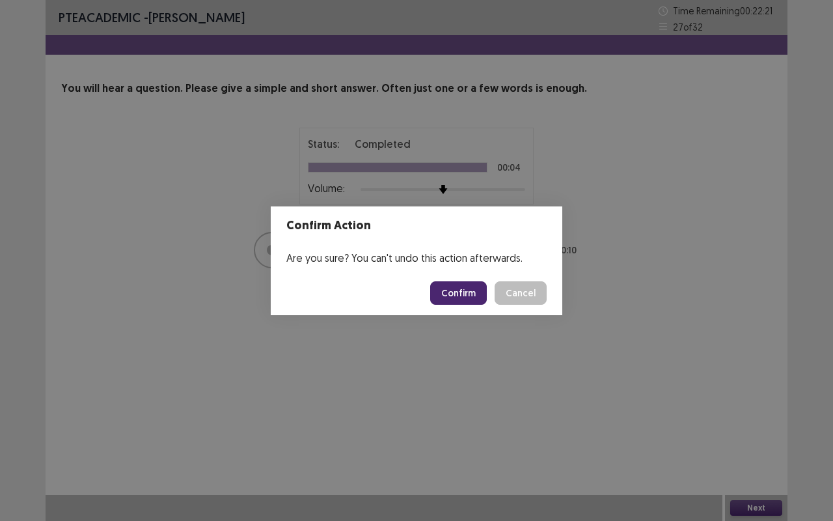
click at [459, 289] on button "Confirm" at bounding box center [458, 292] width 57 height 23
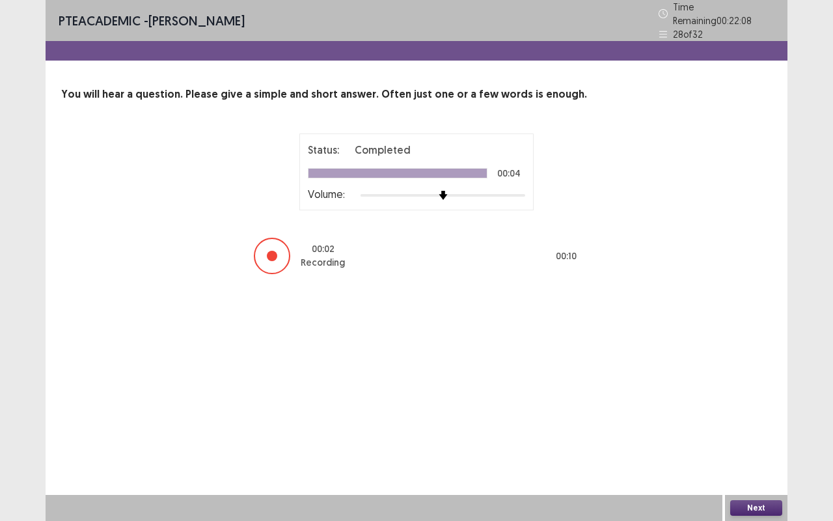
click at [745, 508] on button "Next" at bounding box center [756, 508] width 52 height 16
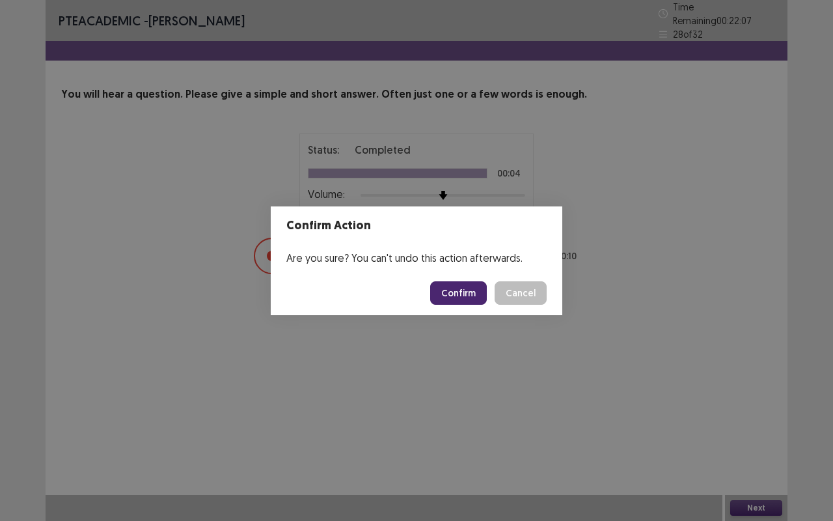
click at [453, 281] on button "Confirm" at bounding box center [458, 292] width 57 height 23
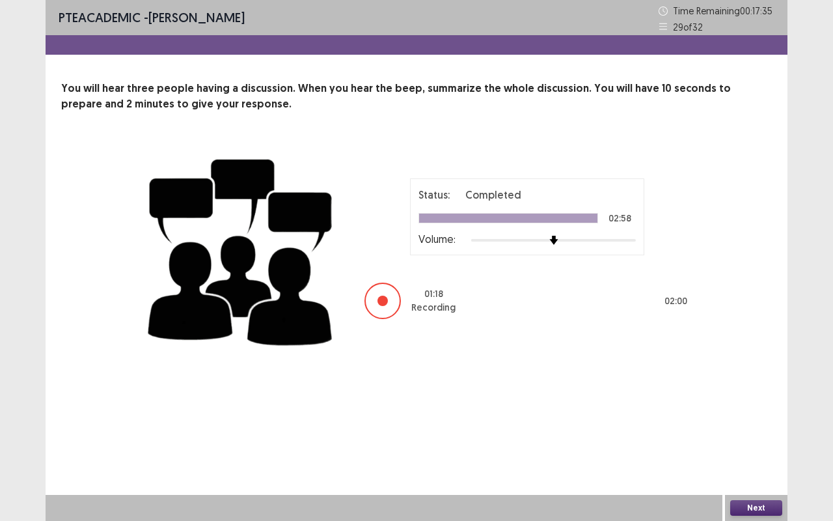
click at [759, 501] on button "Next" at bounding box center [756, 508] width 52 height 16
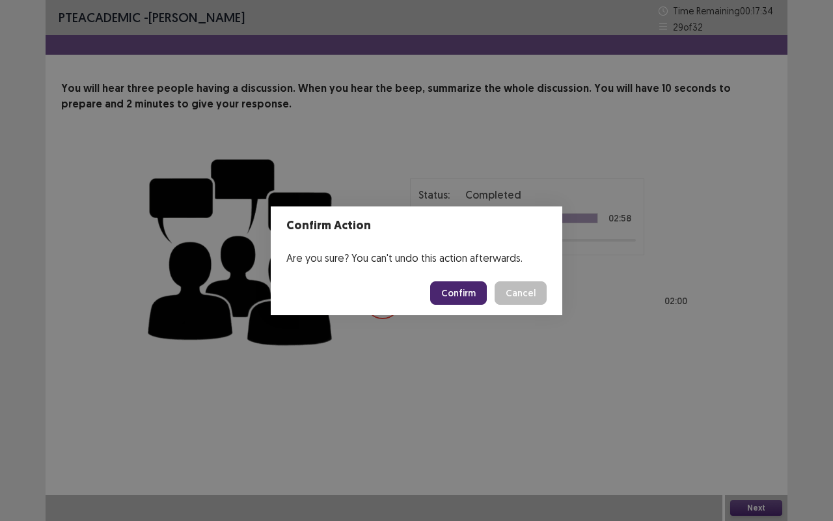
click at [459, 292] on button "Confirm" at bounding box center [458, 292] width 57 height 23
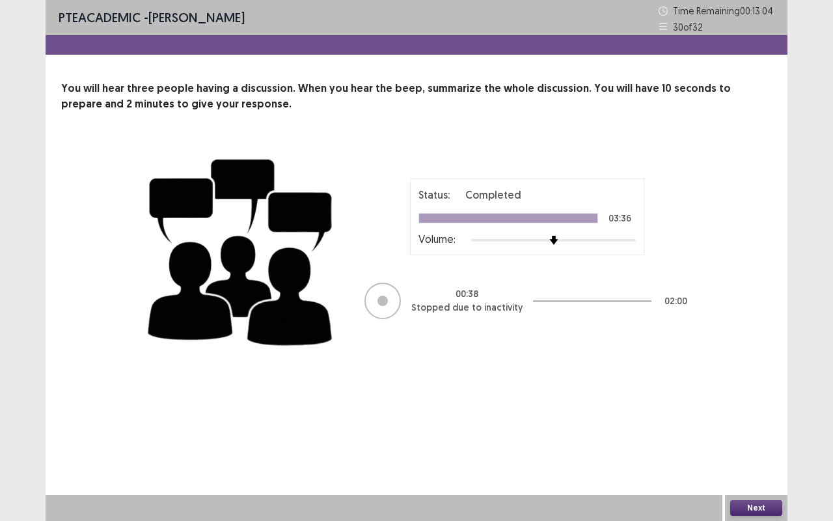
click at [755, 508] on button "Next" at bounding box center [756, 508] width 52 height 16
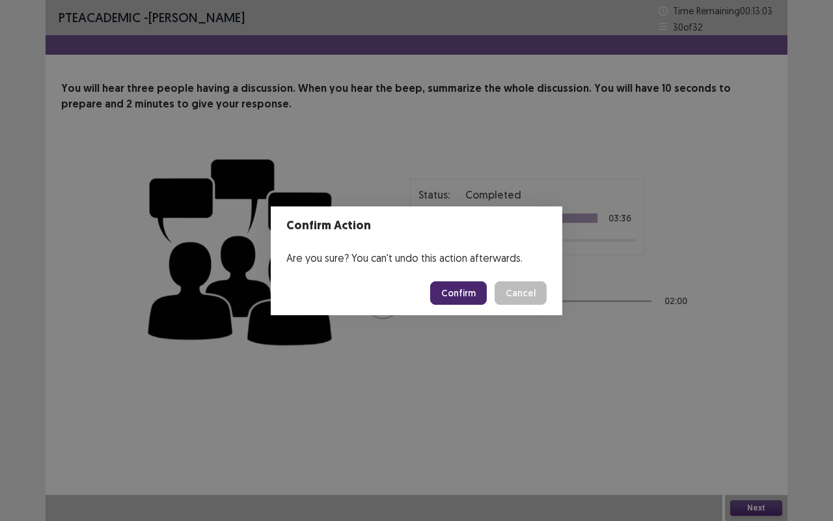
click at [476, 293] on button "Confirm" at bounding box center [458, 292] width 57 height 23
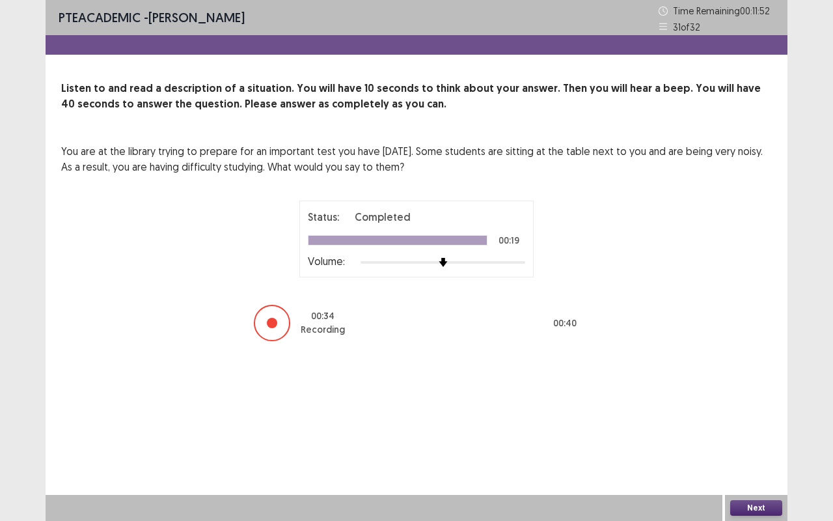
click at [751, 505] on button "Next" at bounding box center [756, 508] width 52 height 16
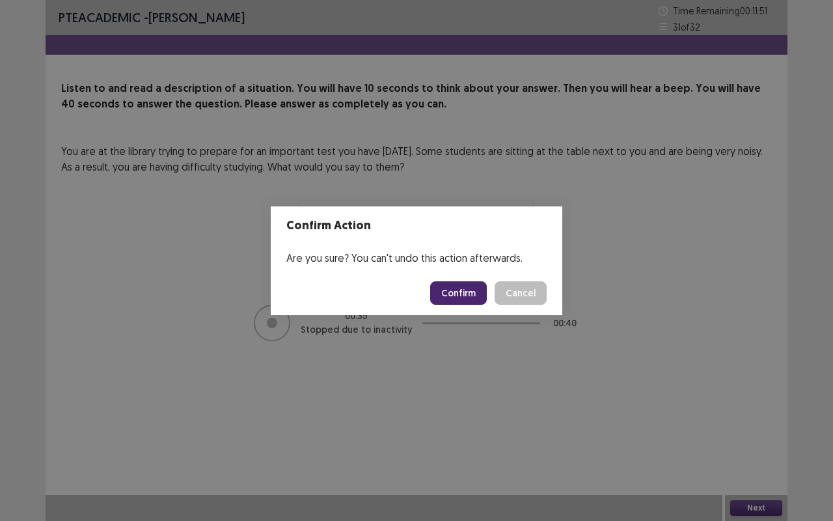
click at [463, 282] on button "Confirm" at bounding box center [458, 292] width 57 height 23
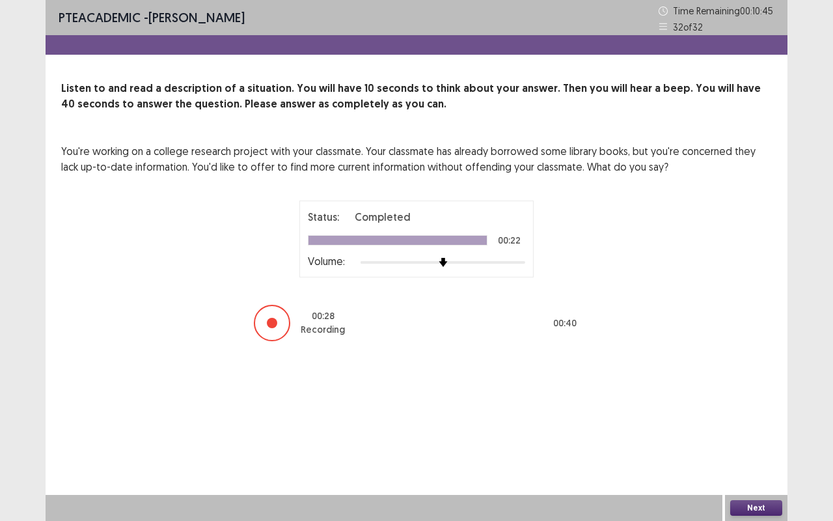
click at [780, 504] on button "Next" at bounding box center [756, 508] width 52 height 16
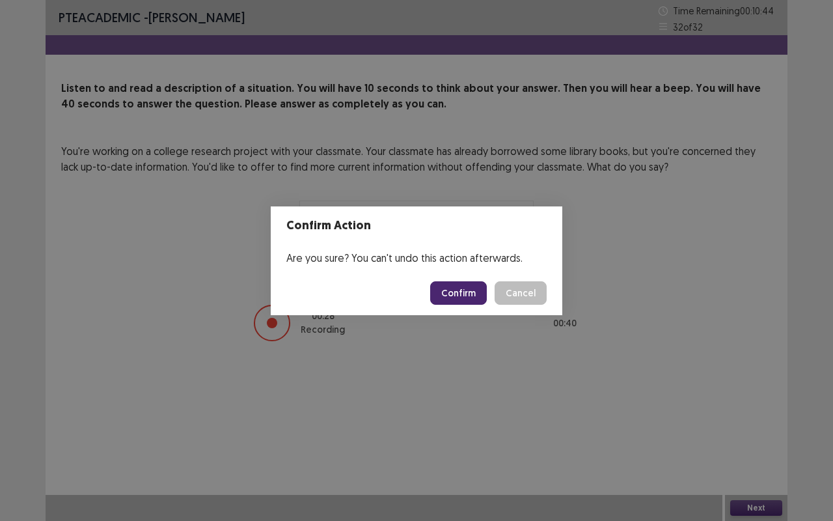
click at [457, 281] on button "Confirm" at bounding box center [458, 292] width 57 height 23
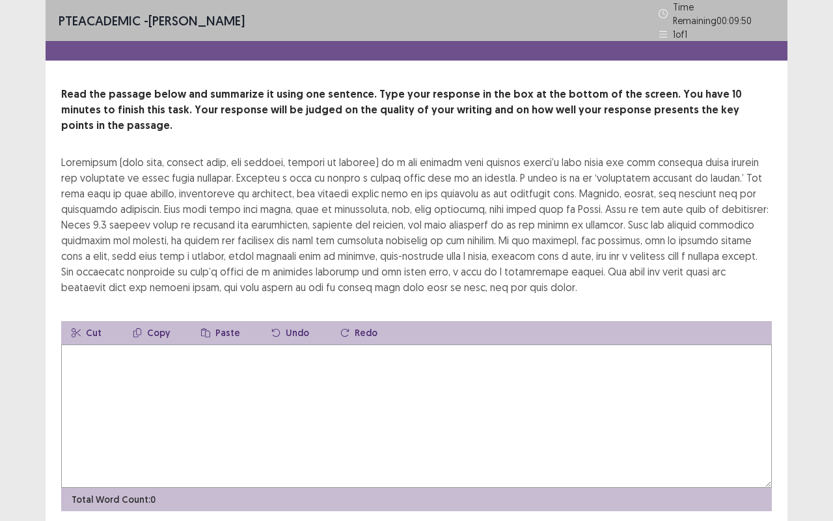
click at [257, 389] on textarea at bounding box center [416, 415] width 711 height 143
